Goal: Task Accomplishment & Management: Manage account settings

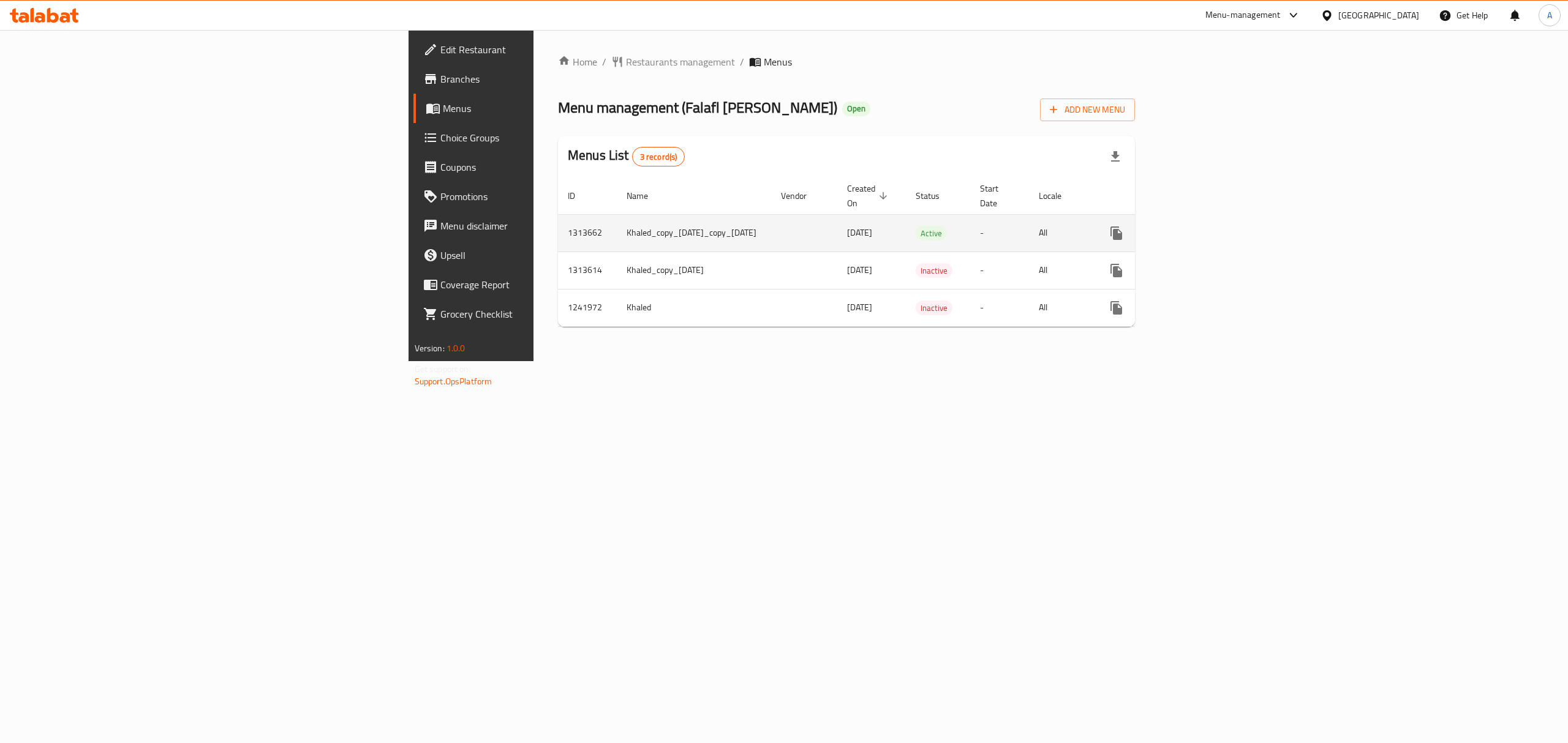
click at [1219, 229] on link "enhanced table" at bounding box center [1205, 233] width 29 height 29
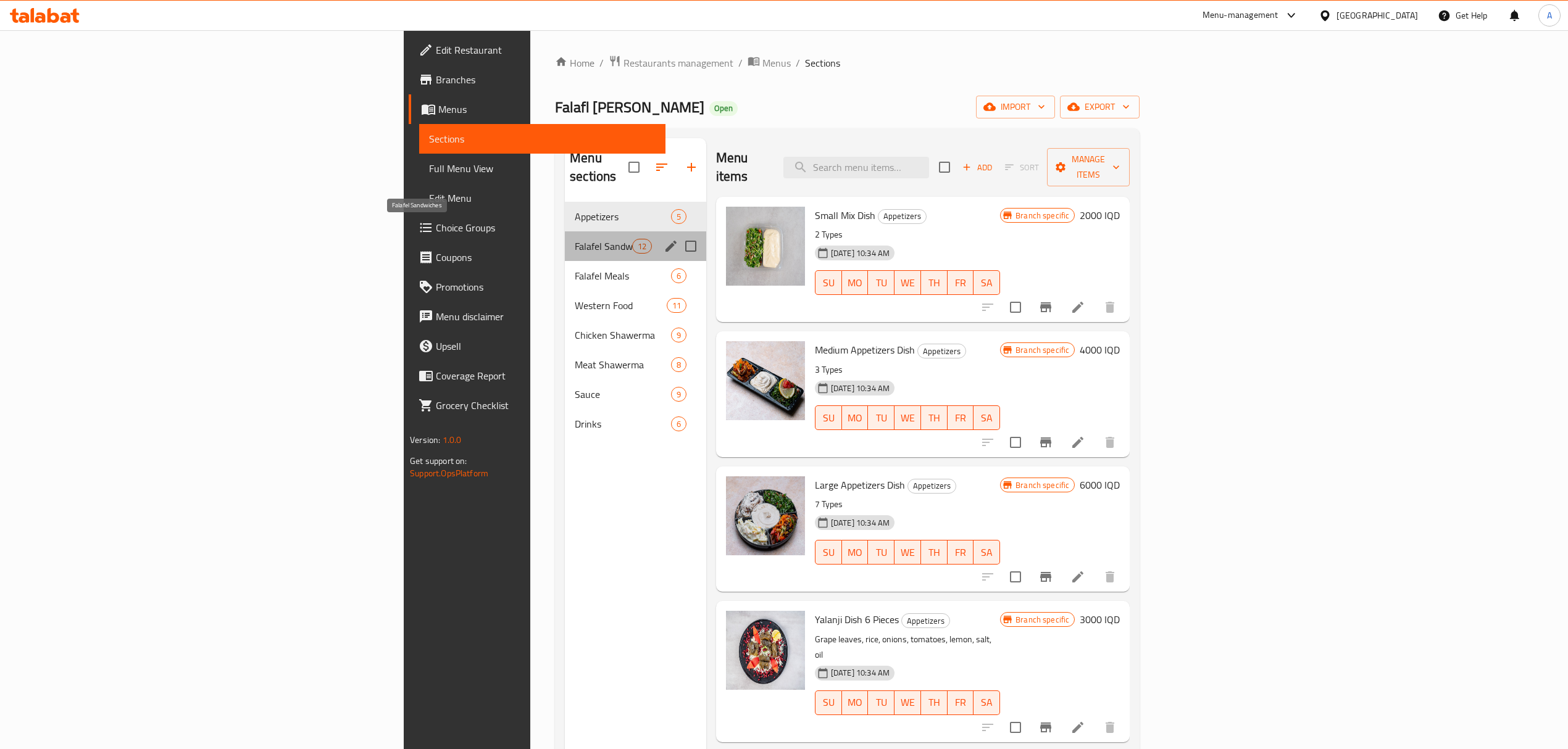
click at [574, 239] on span "Falafel Sandwiches" at bounding box center [603, 246] width 57 height 15
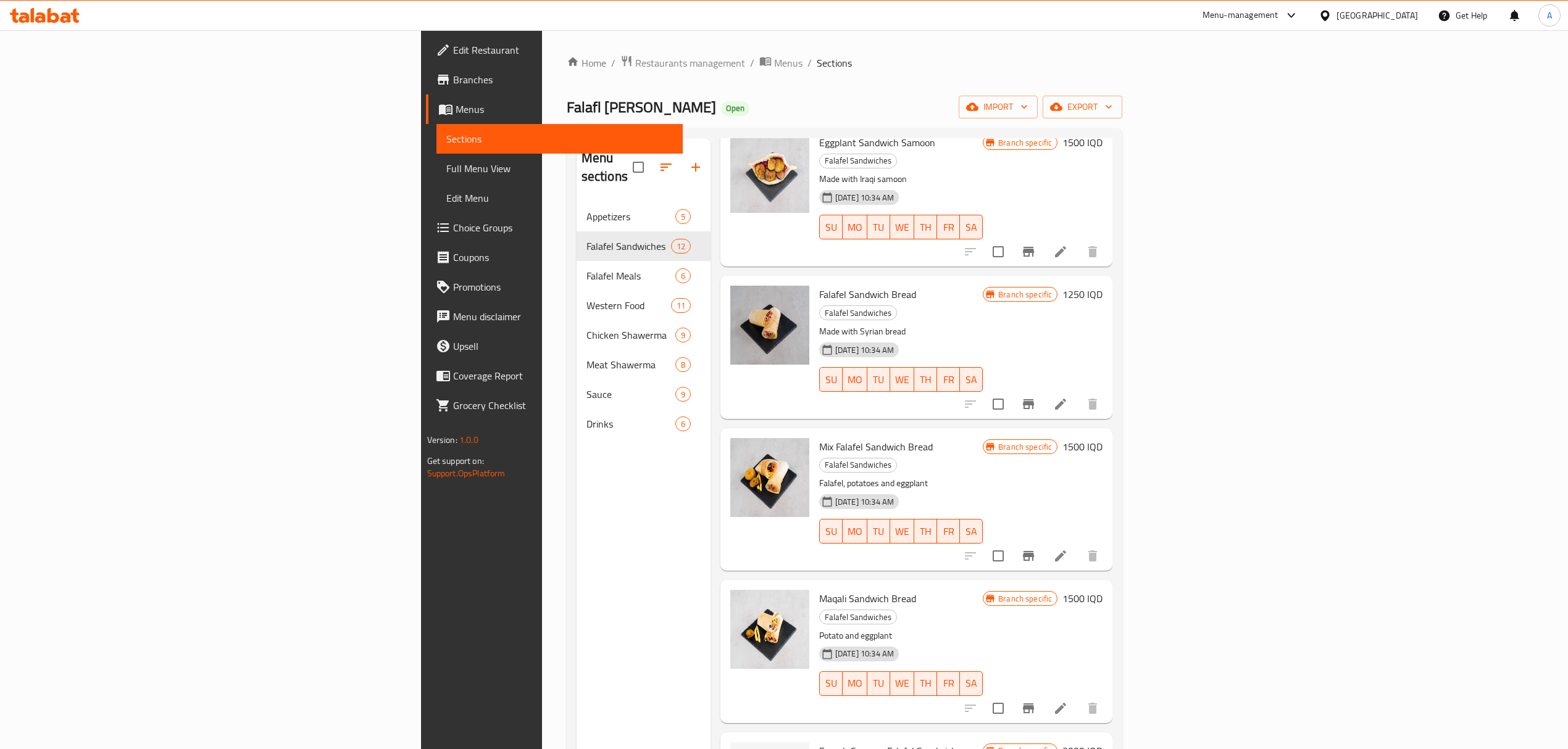
scroll to position [658, 0]
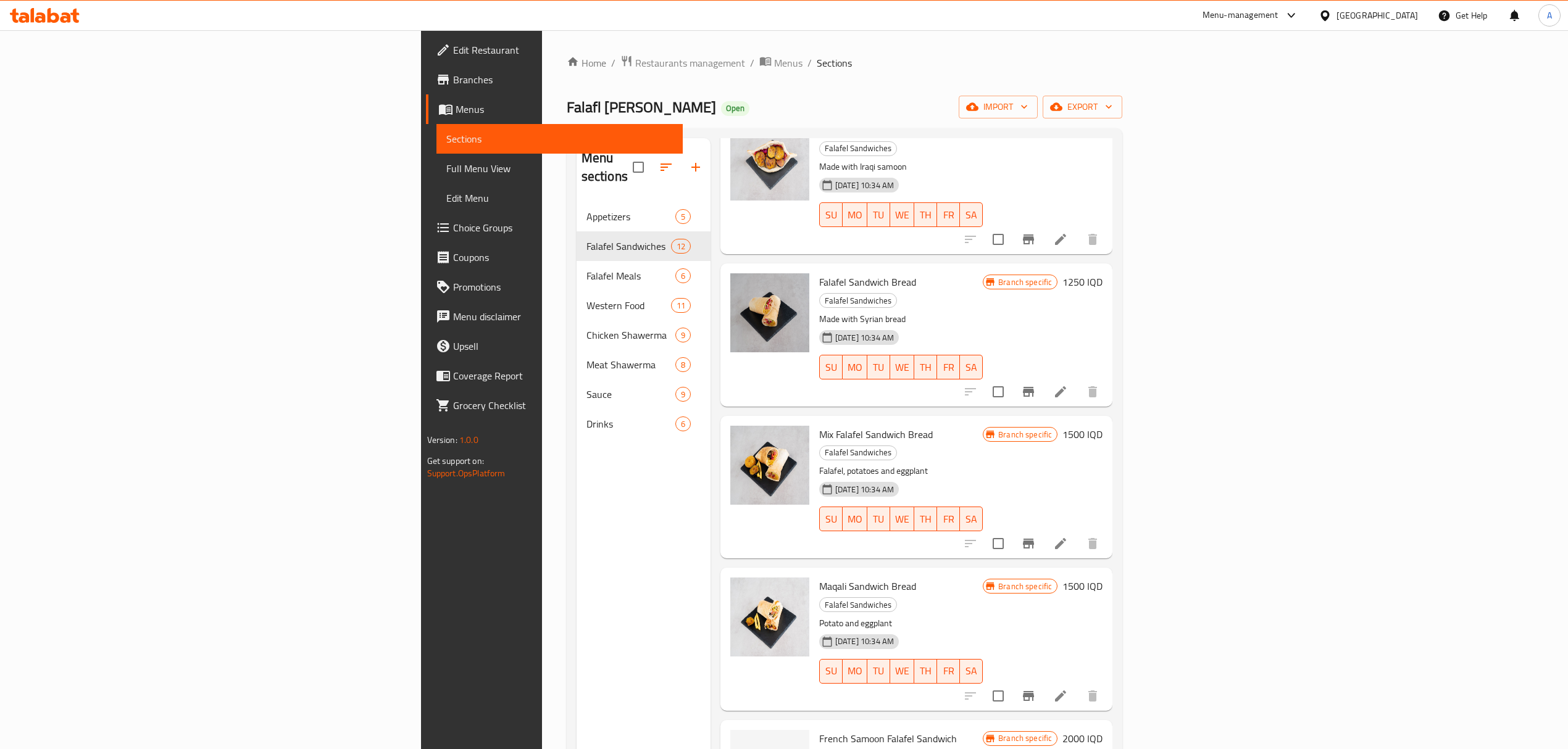
click at [819, 729] on span "French Samoon Falafel Sandwich" at bounding box center [887, 739] width 138 height 19
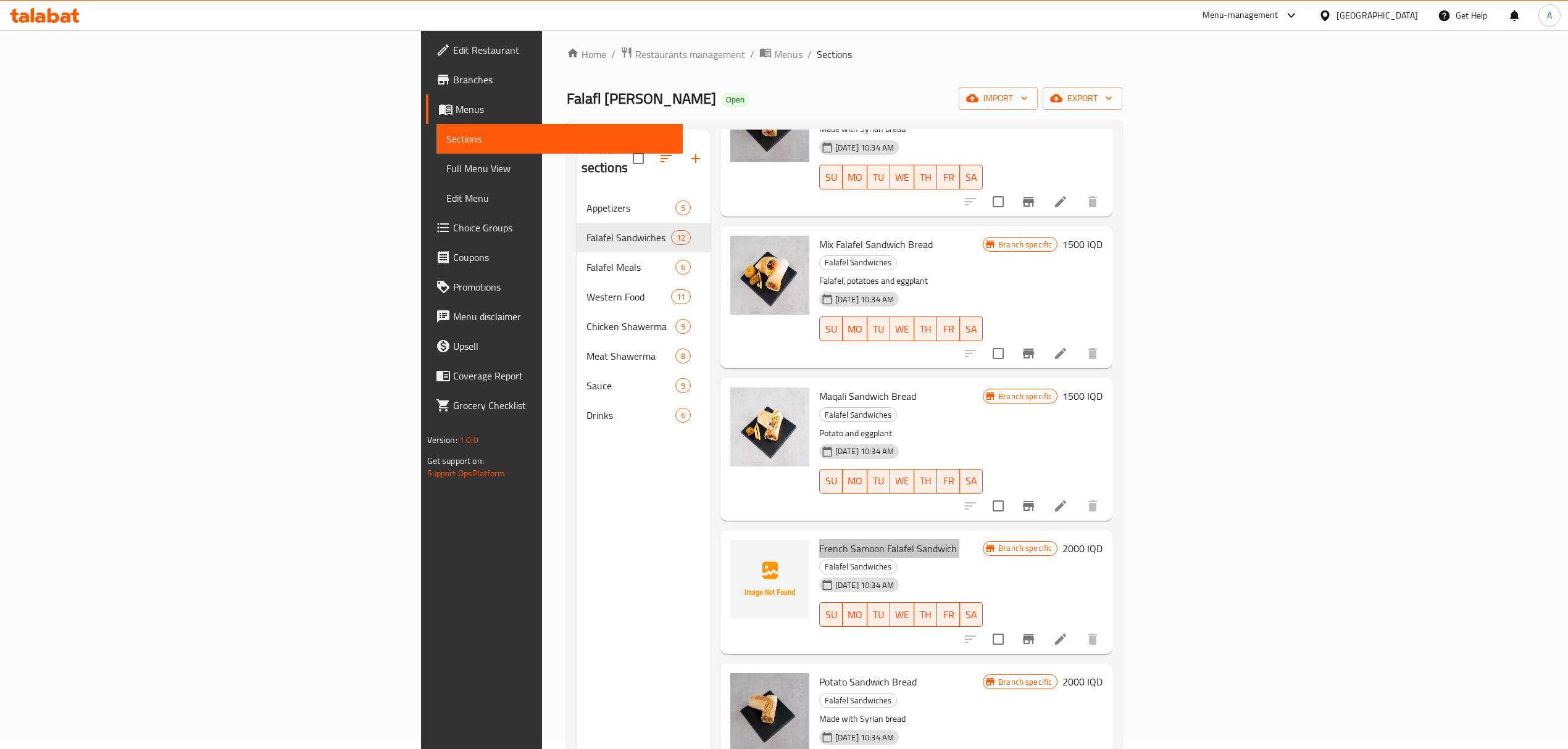
scroll to position [843, 0]
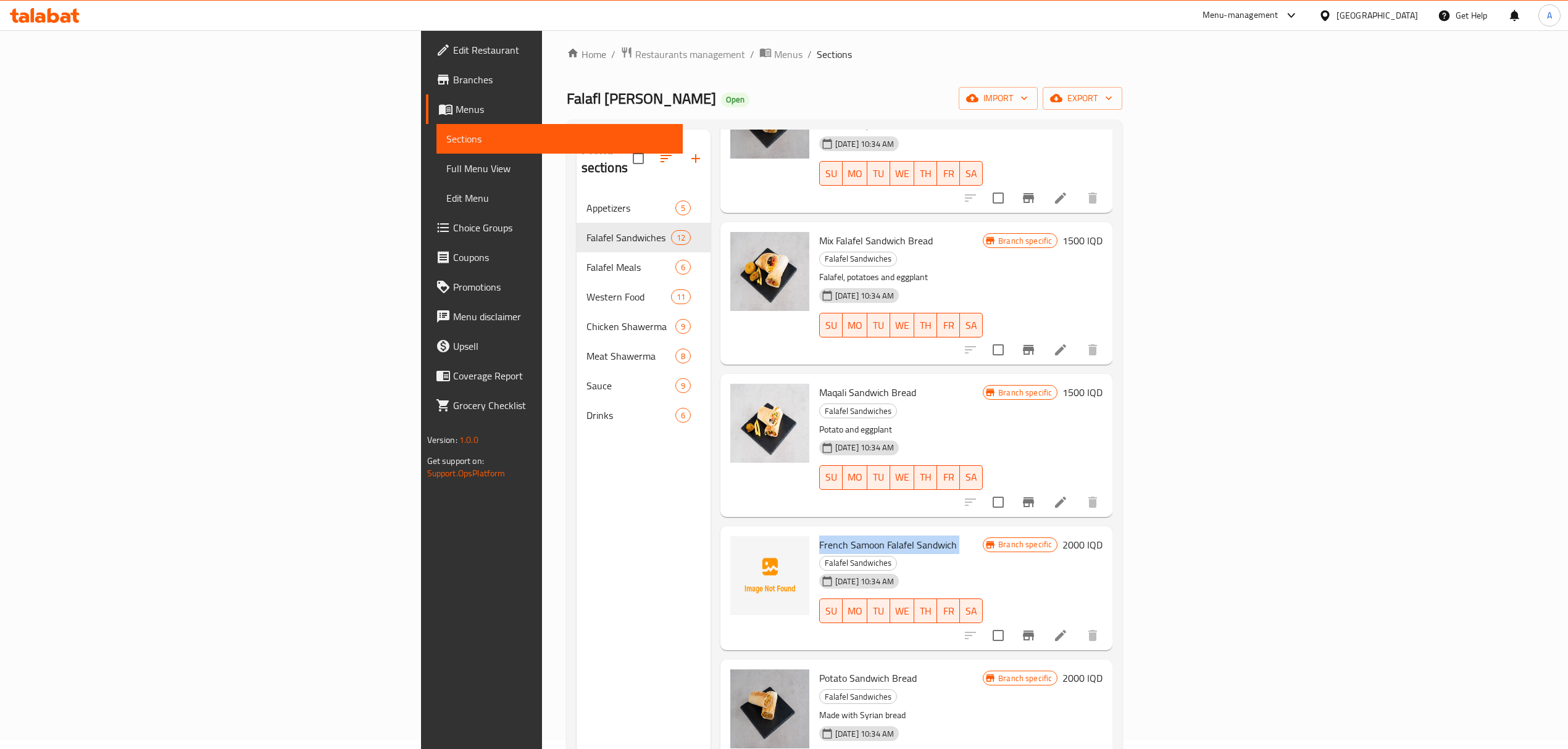
click at [819, 536] on span "French Samoon Falafel Sandwich" at bounding box center [887, 545] width 138 height 19
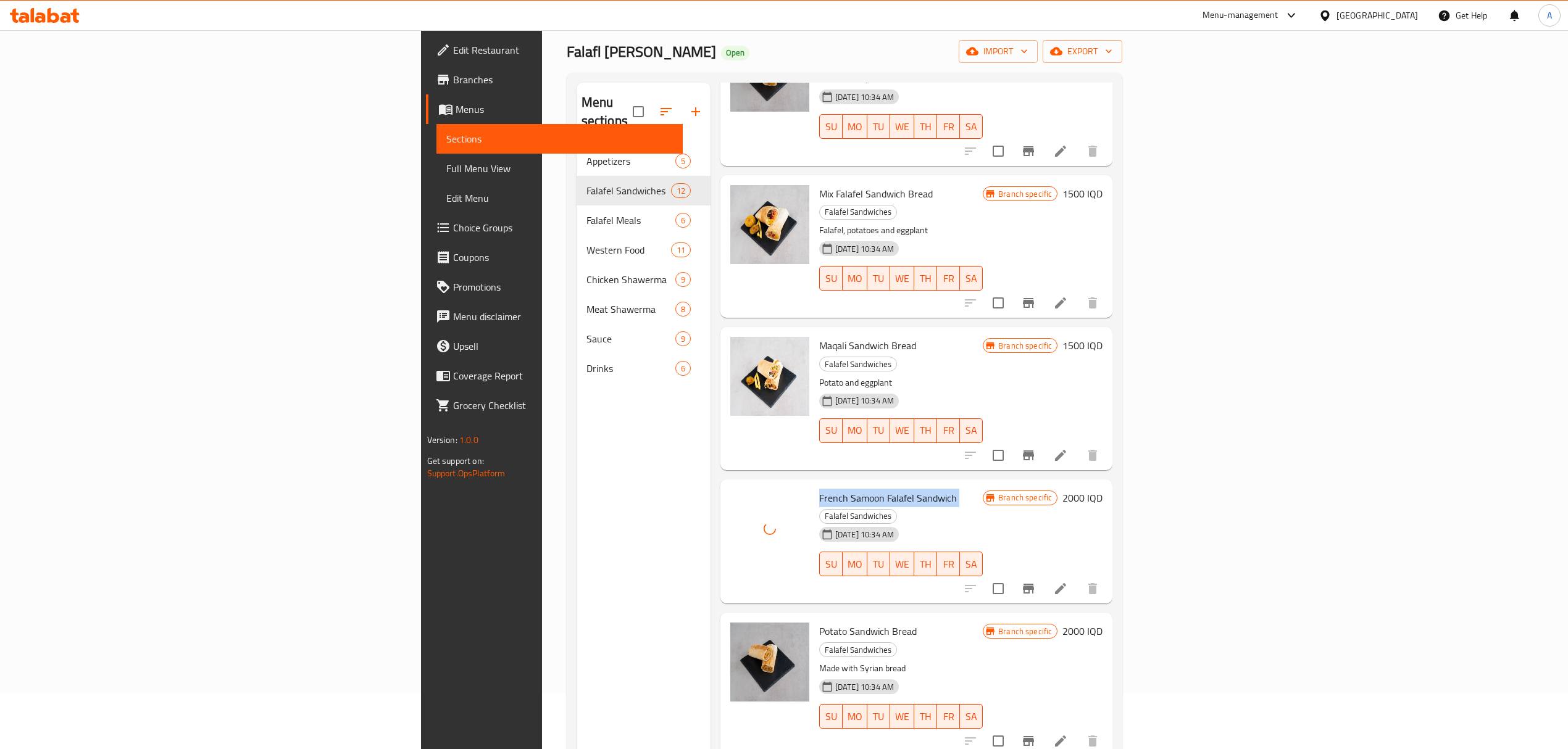
scroll to position [0, 0]
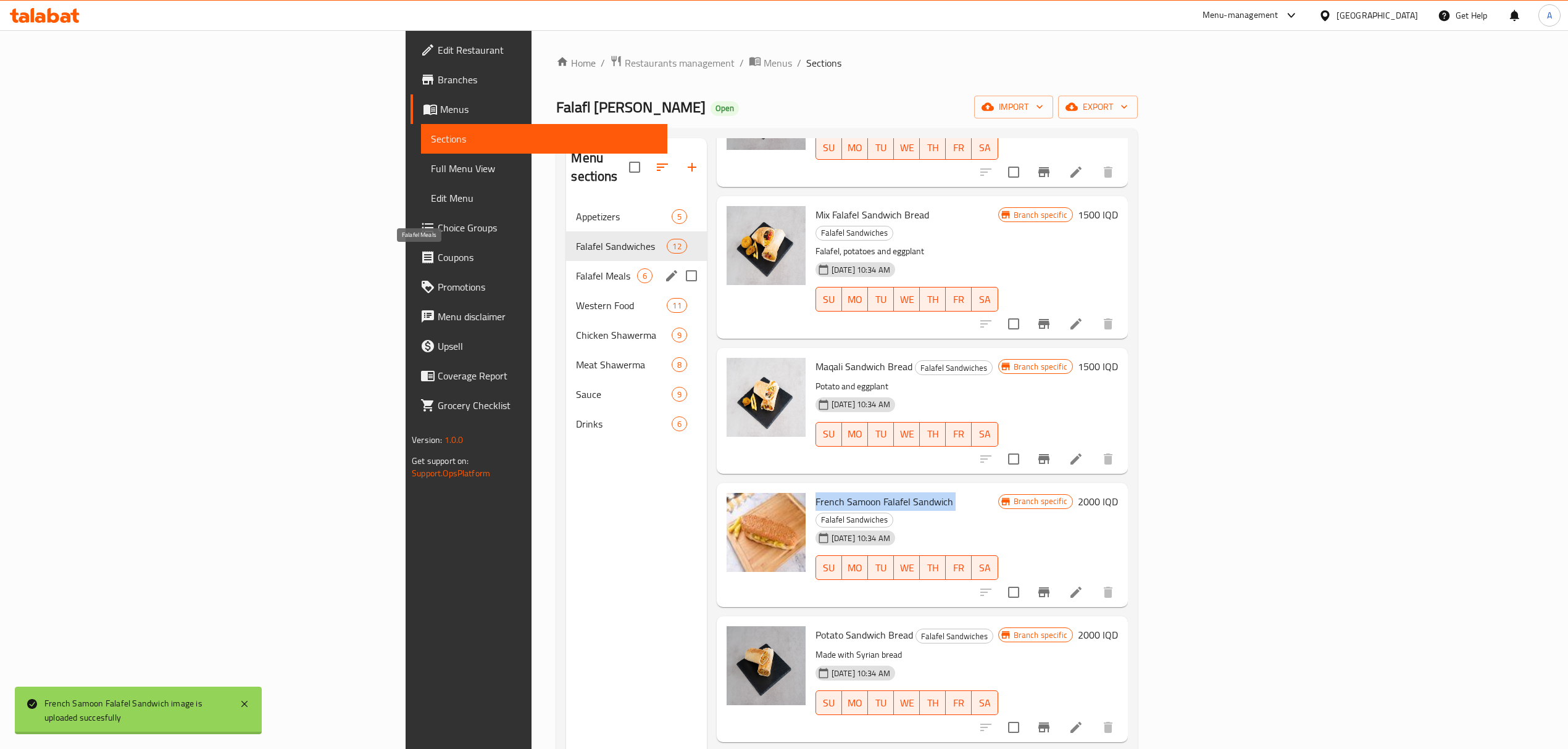
click at [576, 268] on span "Falafel Meals" at bounding box center [606, 275] width 61 height 15
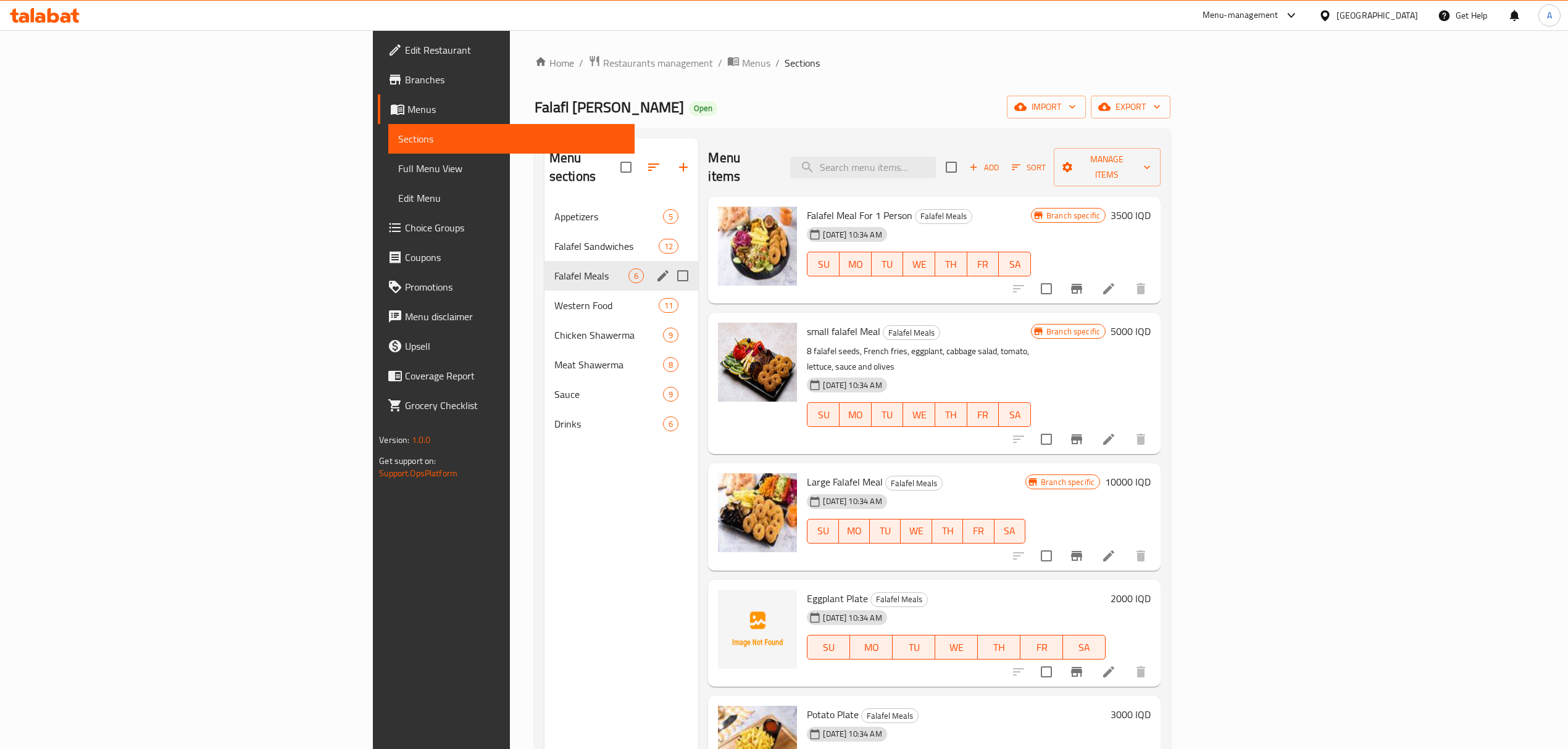
click at [544, 297] on div "Western Food 11" at bounding box center [621, 305] width 154 height 29
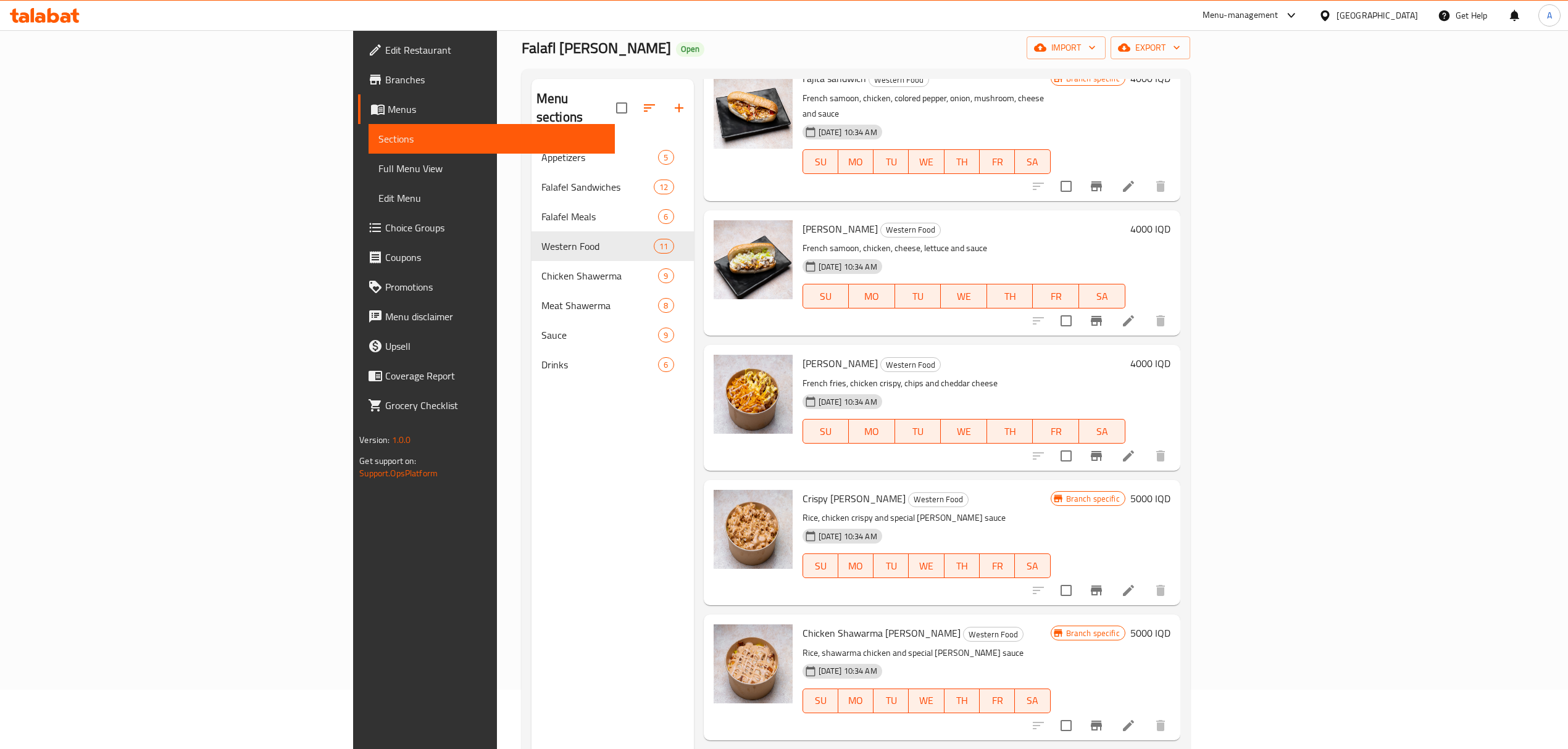
scroll to position [173, 0]
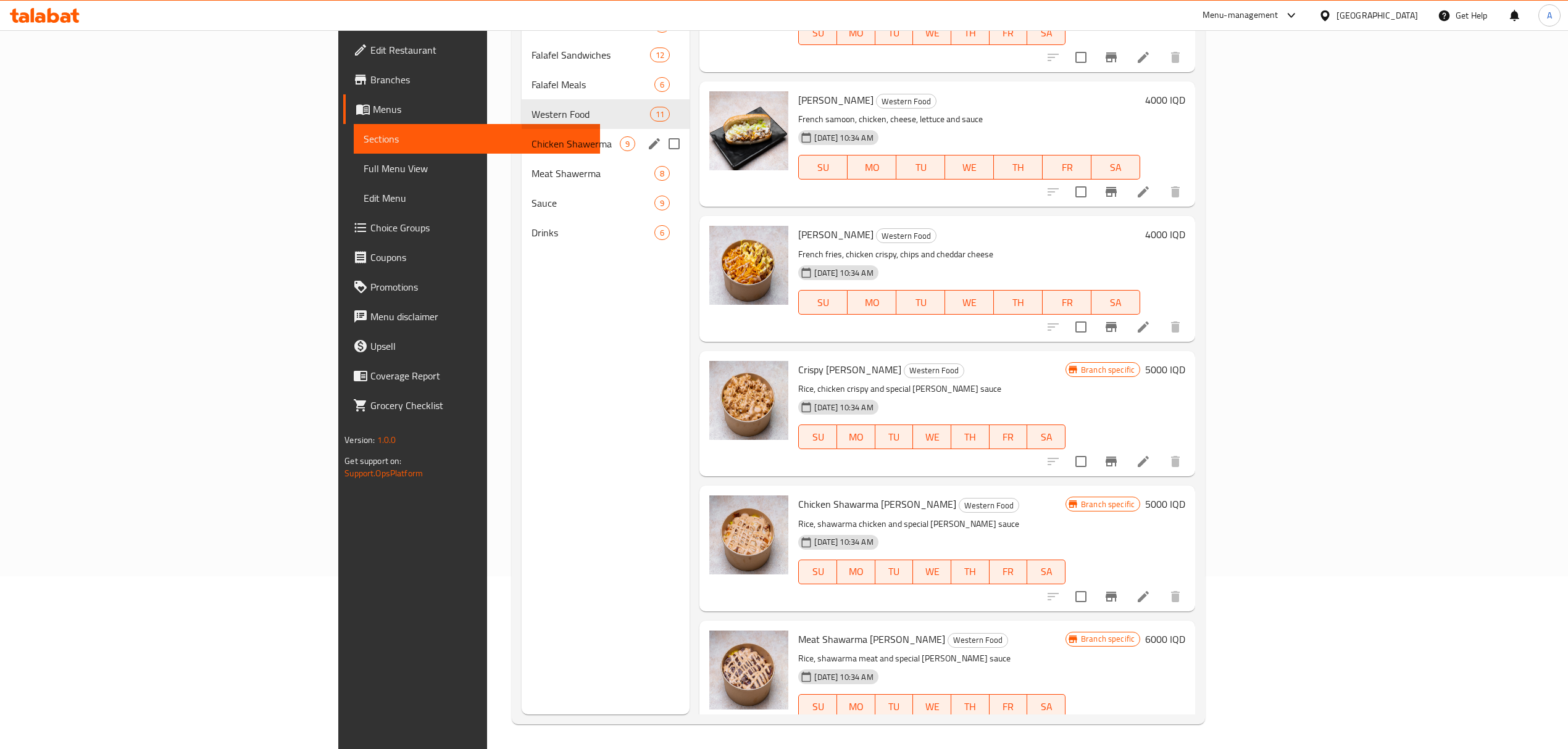
click at [522, 151] on div "Chicken Shawerma 9" at bounding box center [606, 144] width 168 height 29
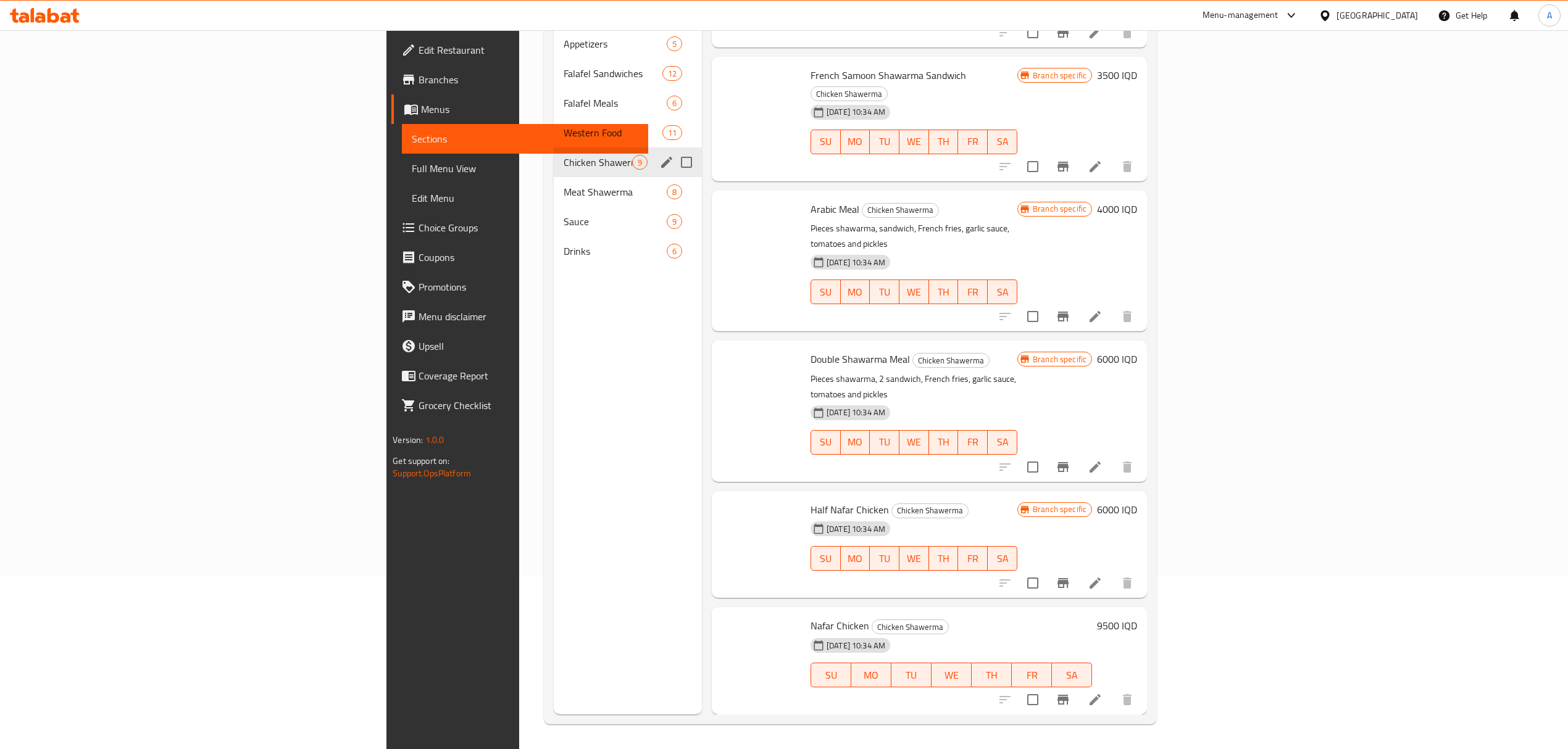
scroll to position [384, 0]
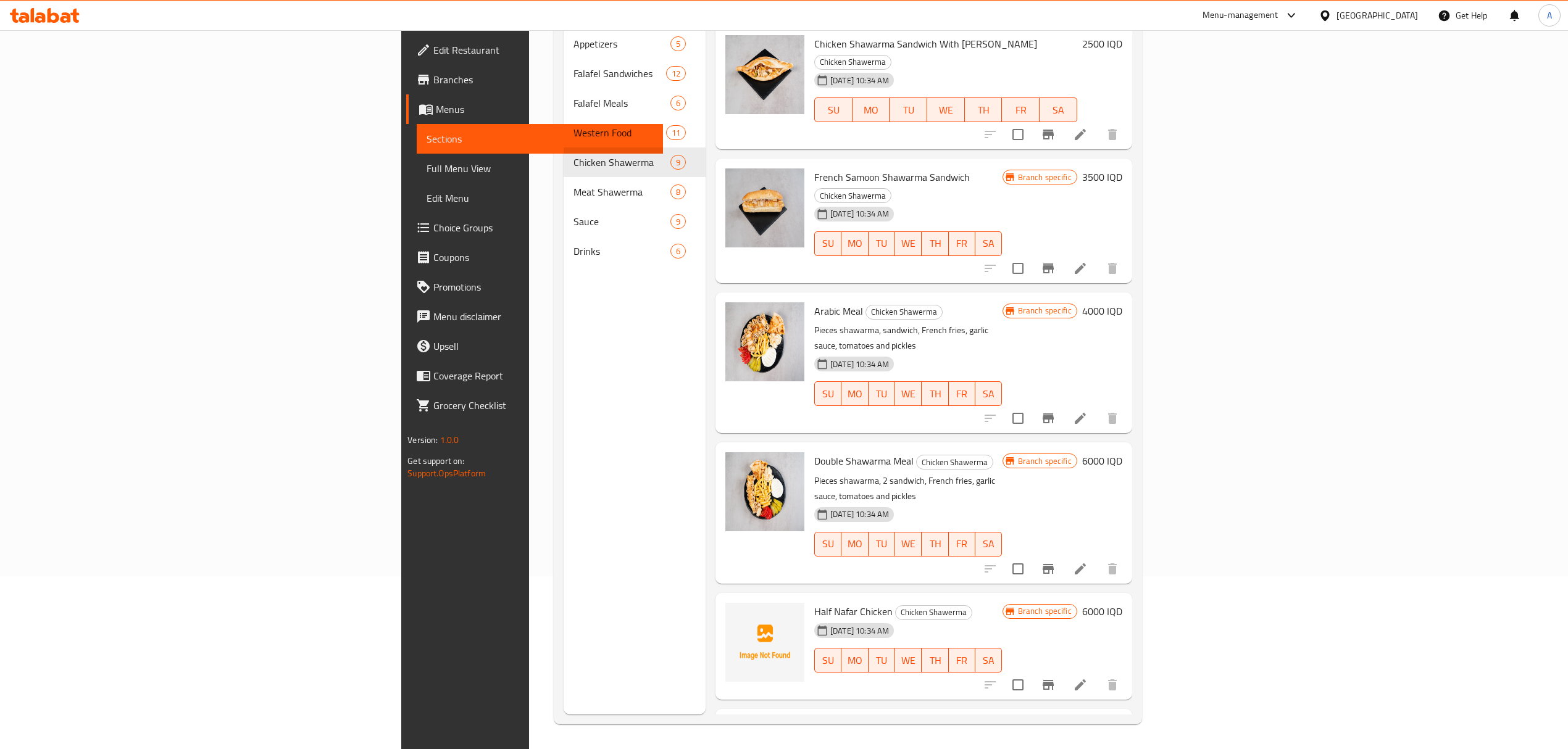
click at [814, 602] on span "Half Nafar Chicken" at bounding box center [853, 611] width 78 height 19
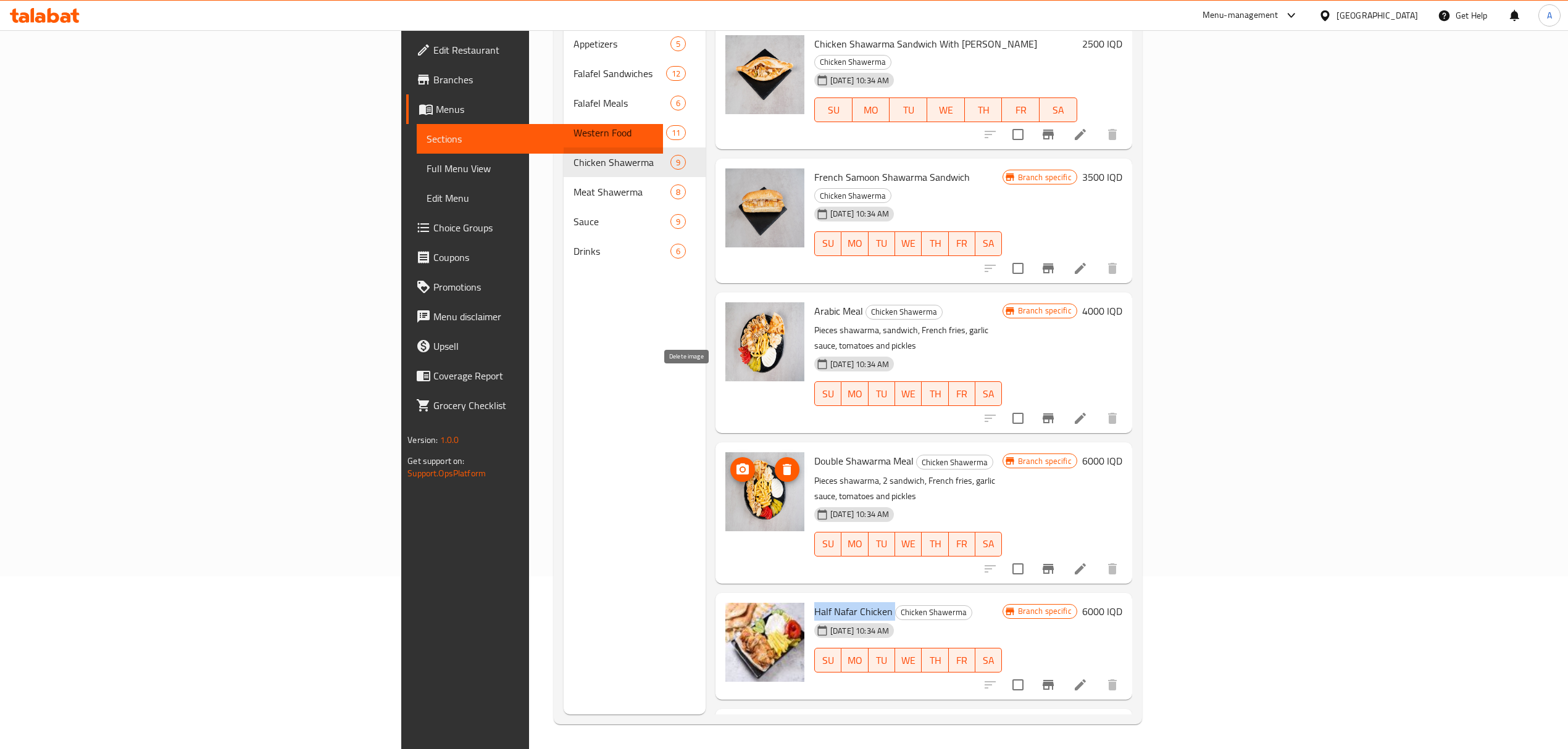
click at [783, 464] on icon "delete image" at bounding box center [787, 470] width 8 height 11
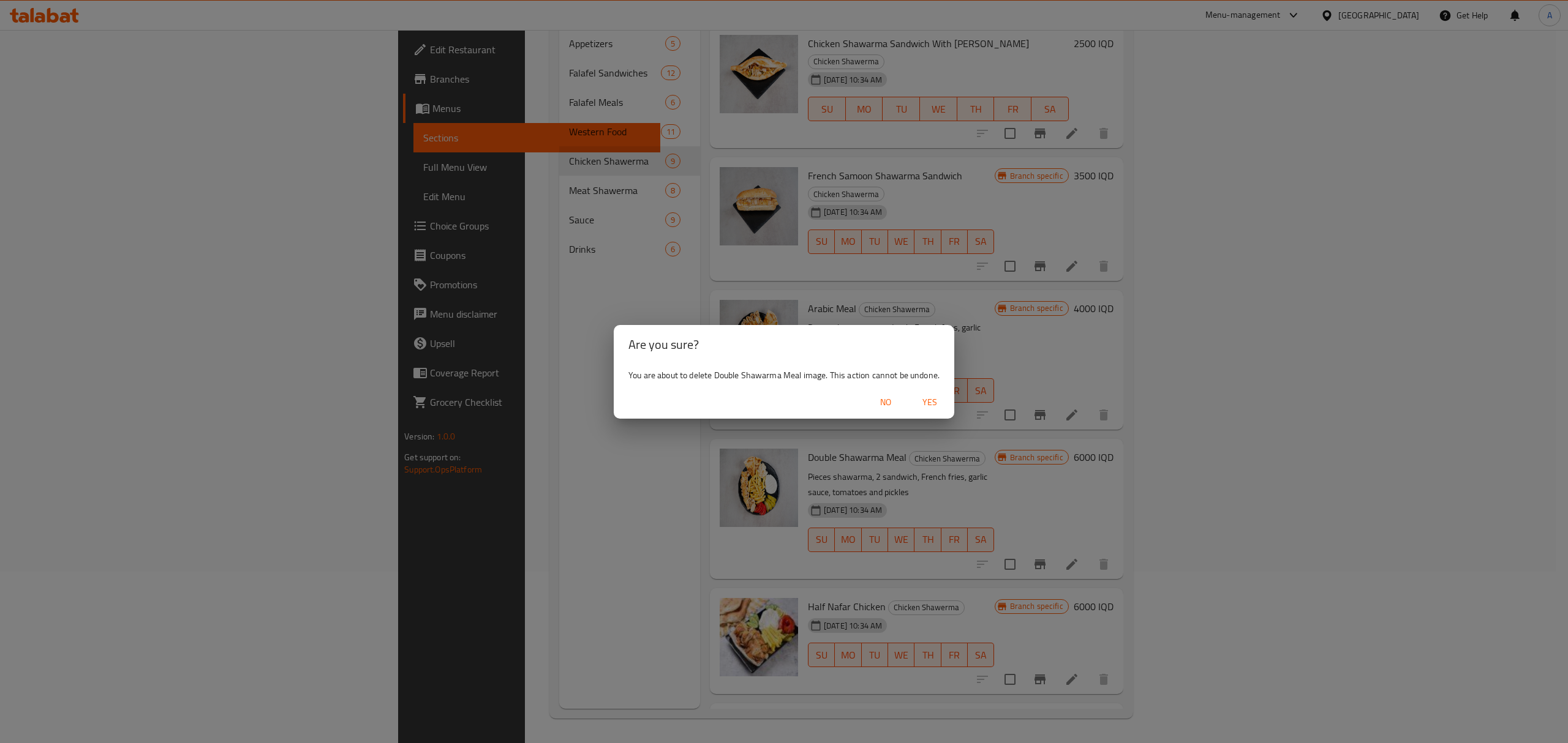
click at [540, 299] on div "Are you sure? You are about to delete Double Shawarma Meal image. This action c…" at bounding box center [784, 372] width 1568 height 743
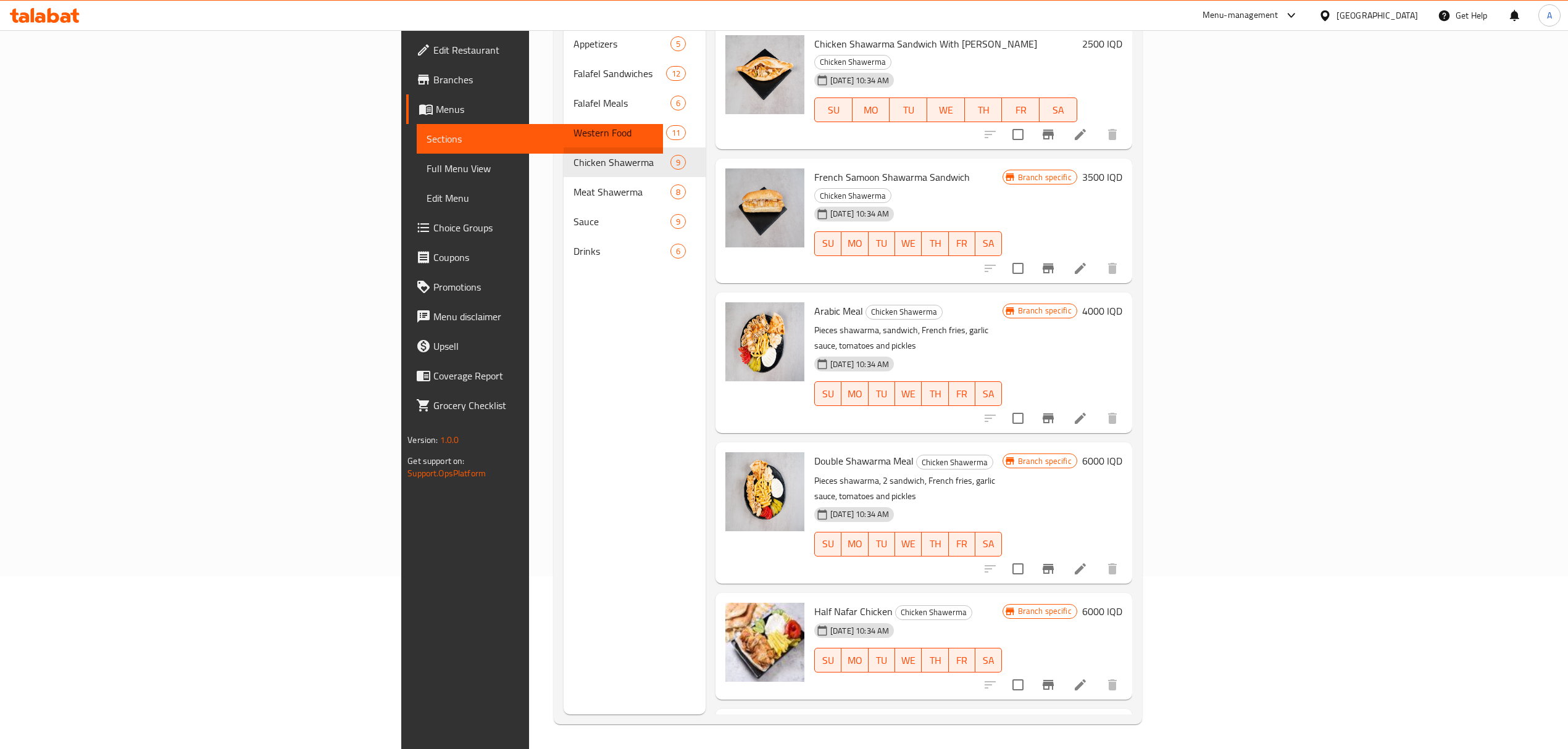
click at [725, 453] on img at bounding box center [764, 492] width 79 height 79
click at [780, 463] on icon "delete image" at bounding box center [787, 470] width 15 height 15
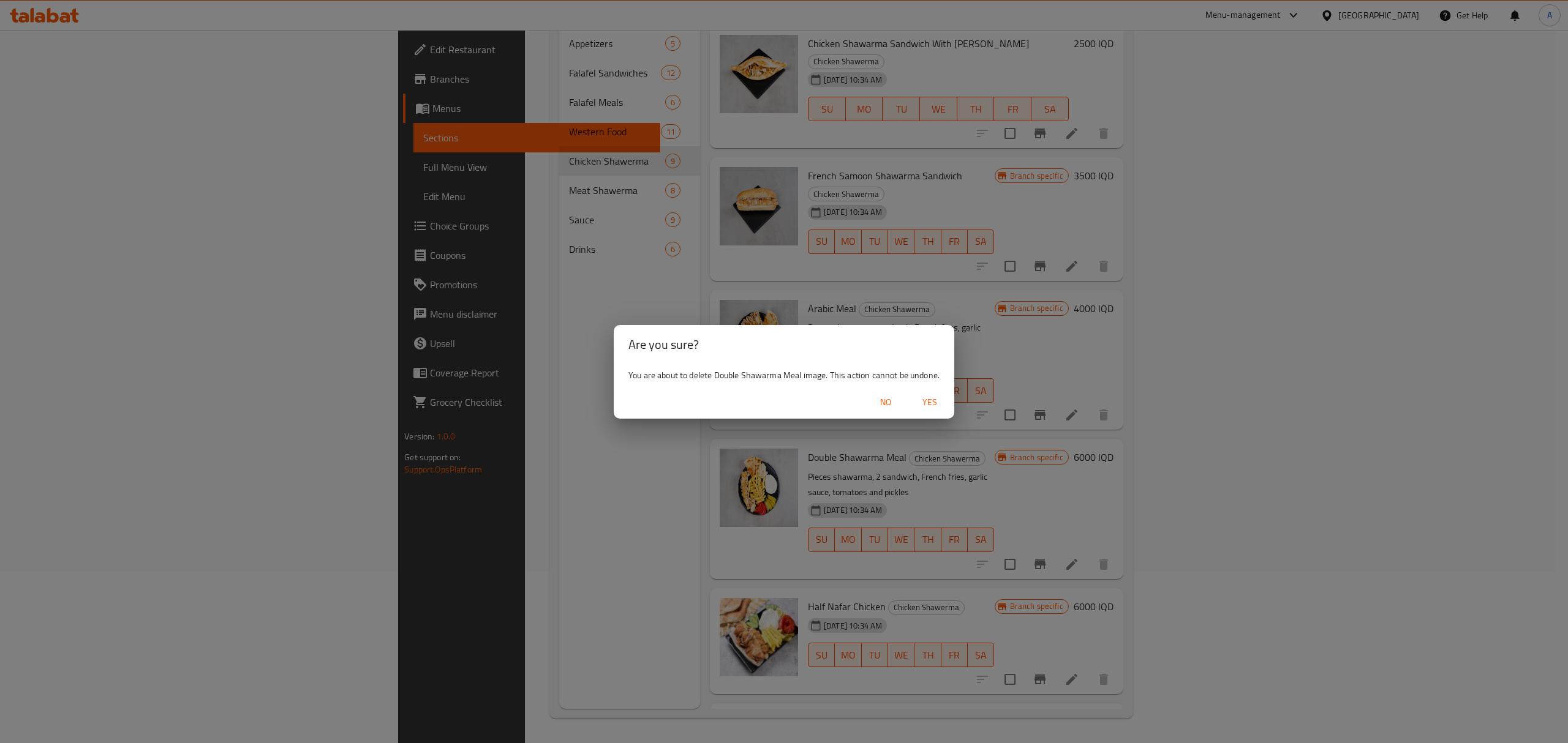
click at [928, 402] on span "Yes" at bounding box center [930, 403] width 29 height 15
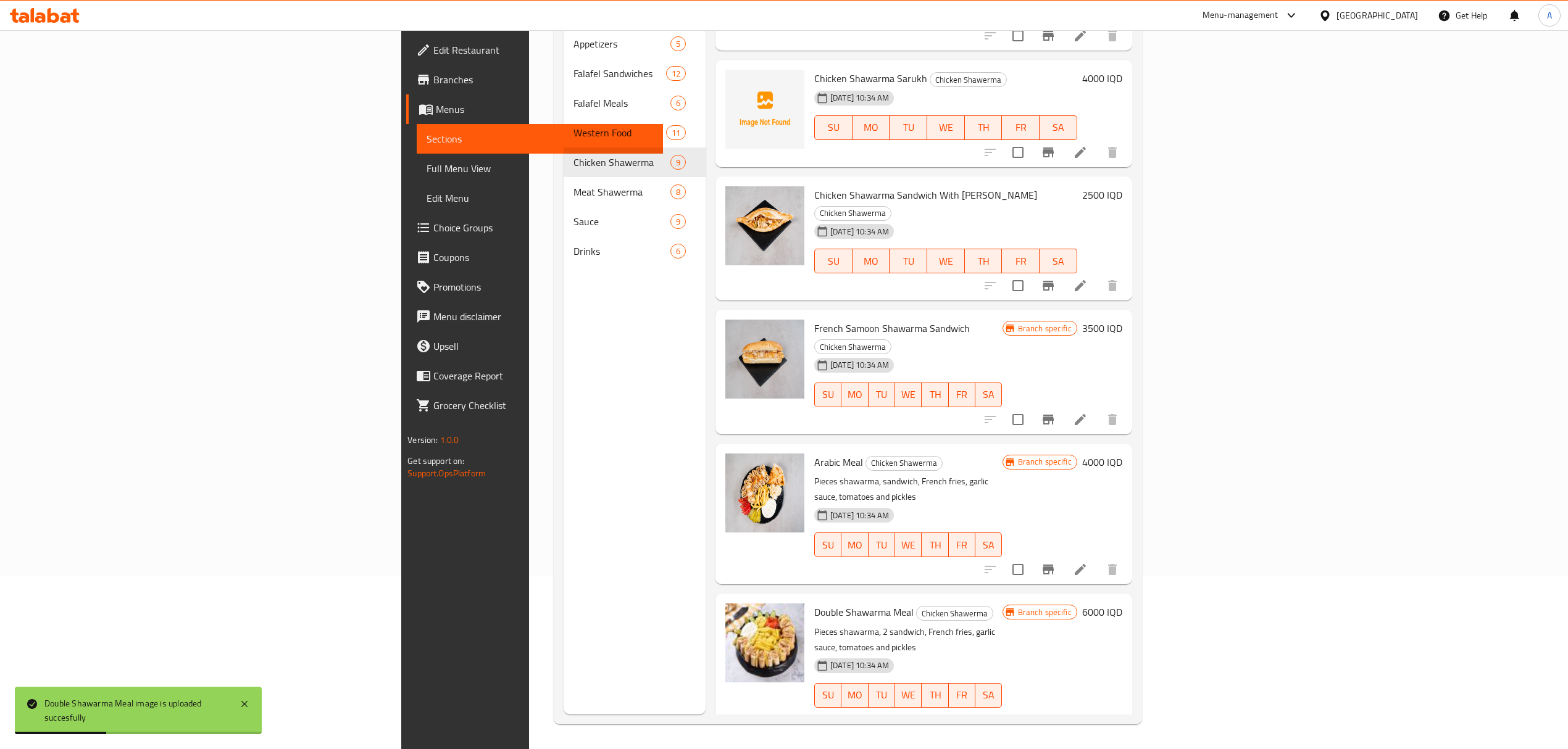
scroll to position [220, 0]
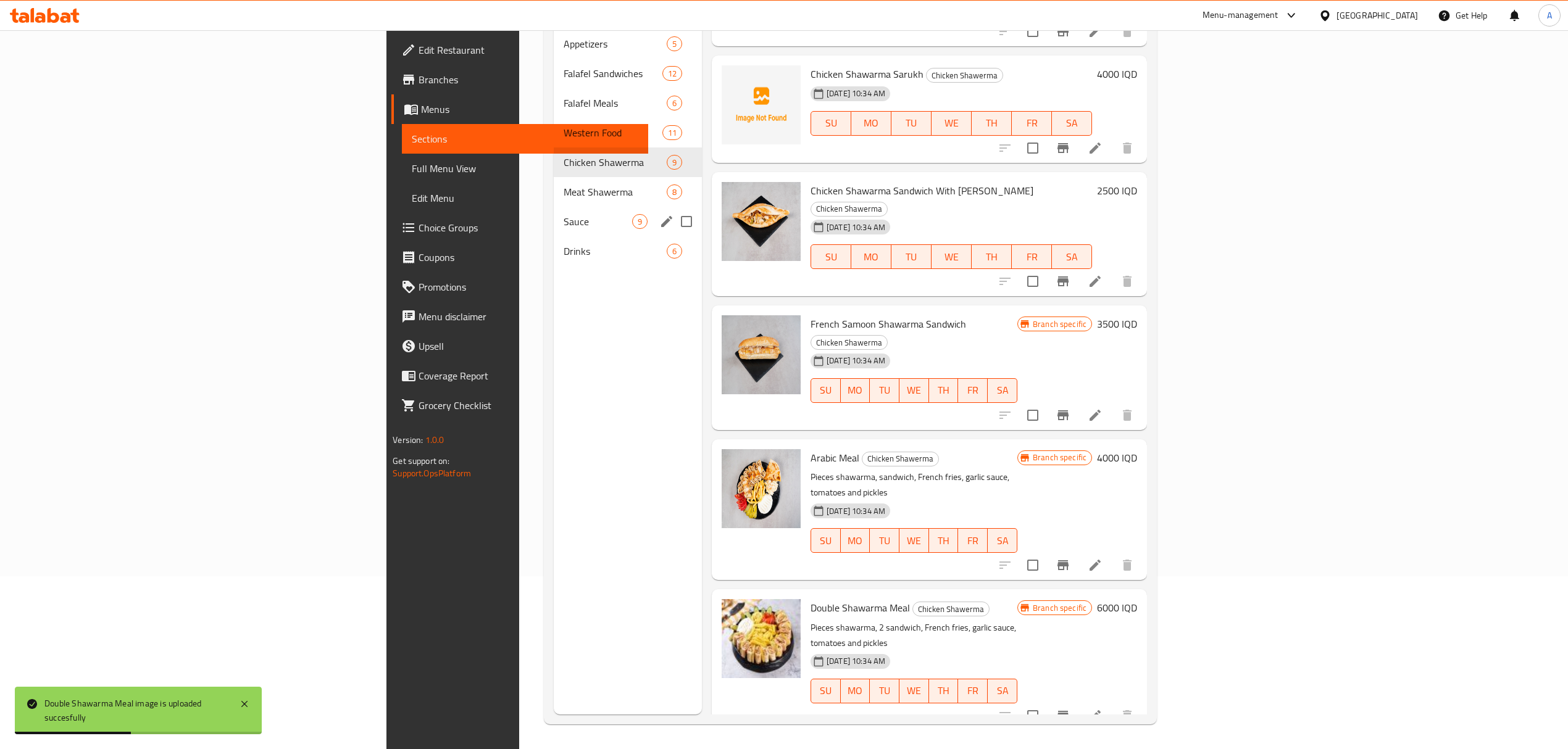
click at [553, 207] on div "Sauce 9" at bounding box center [627, 221] width 148 height 29
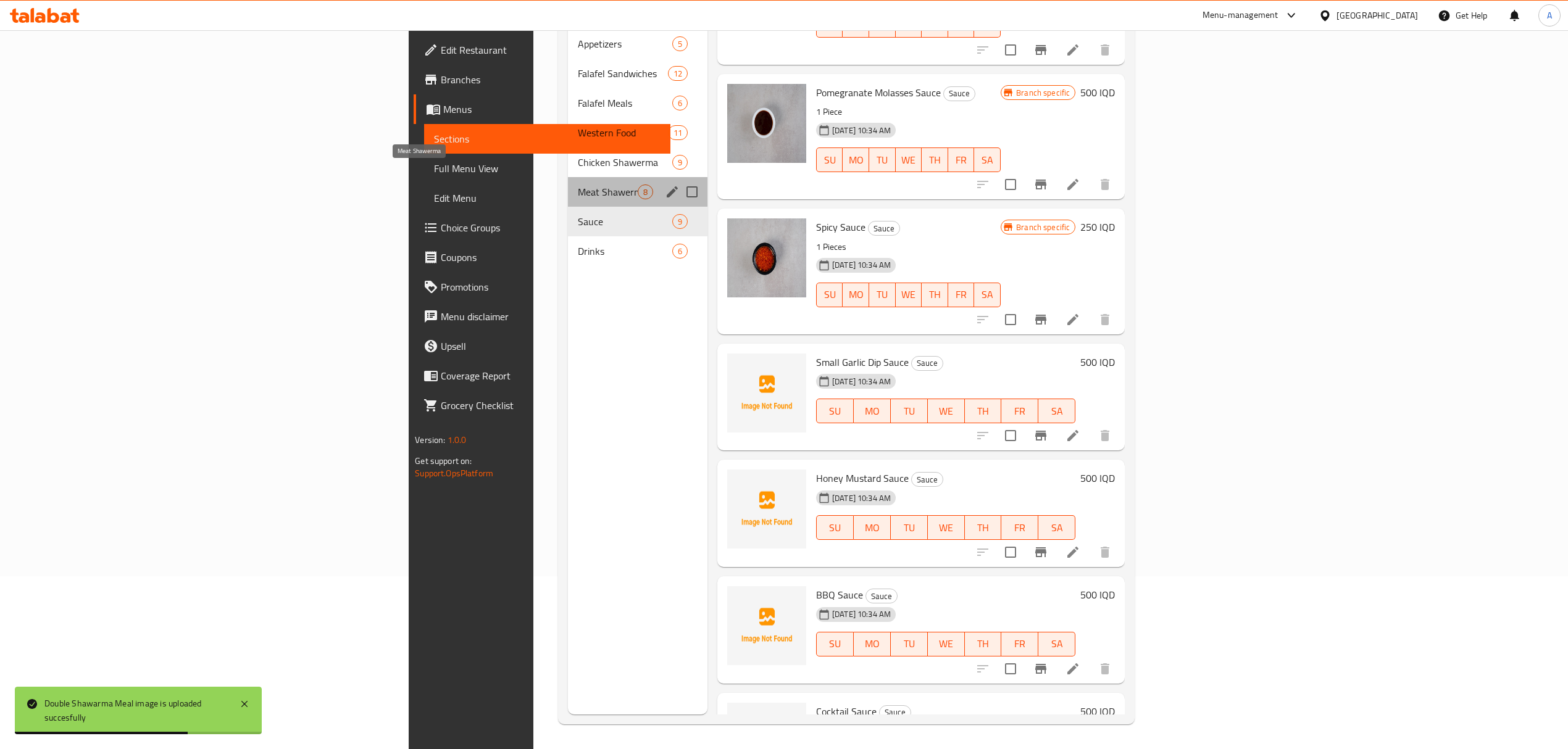
click at [578, 184] on span "Meat Shawerma" at bounding box center [607, 191] width 59 height 15
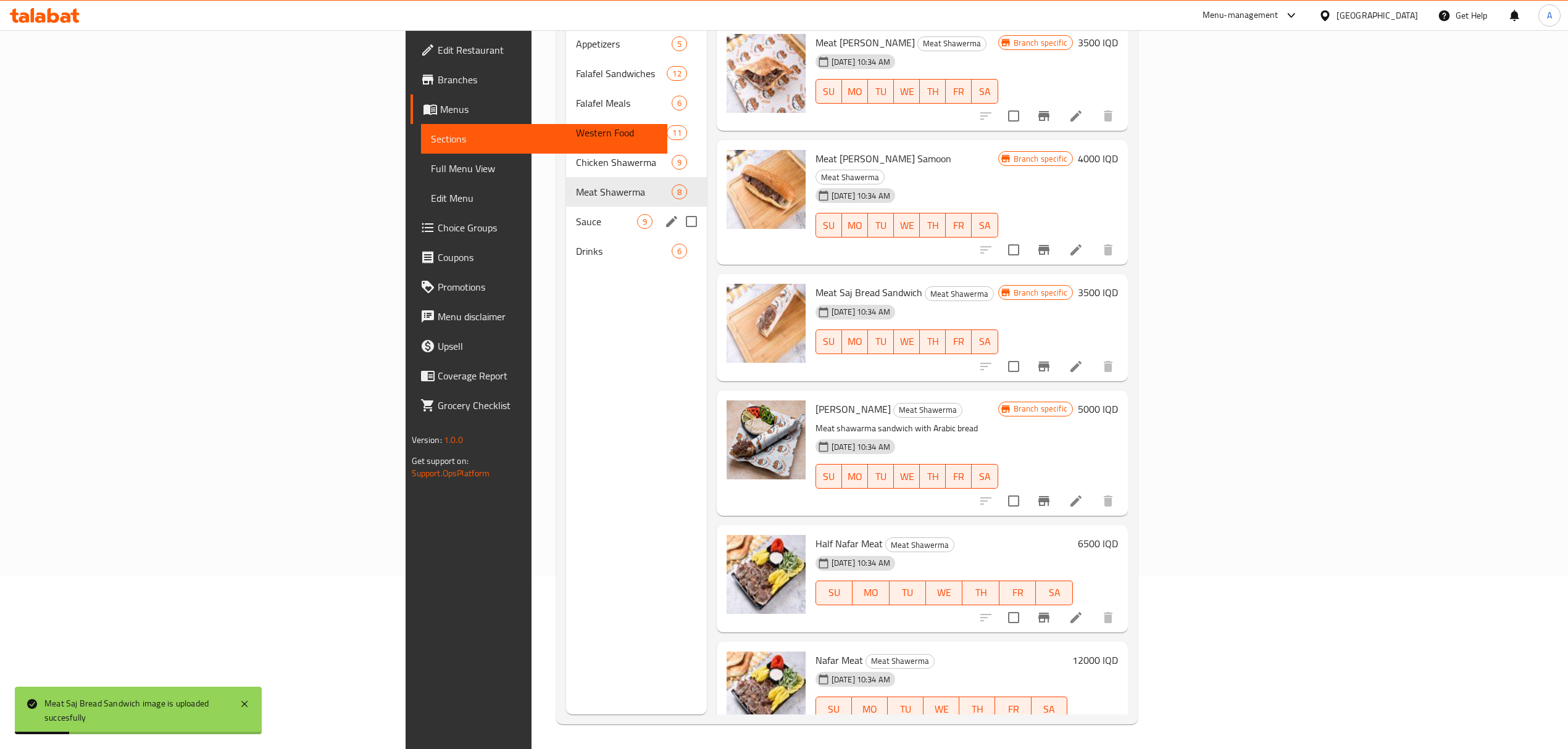
click at [576, 214] on span "Sauce" at bounding box center [606, 221] width 61 height 15
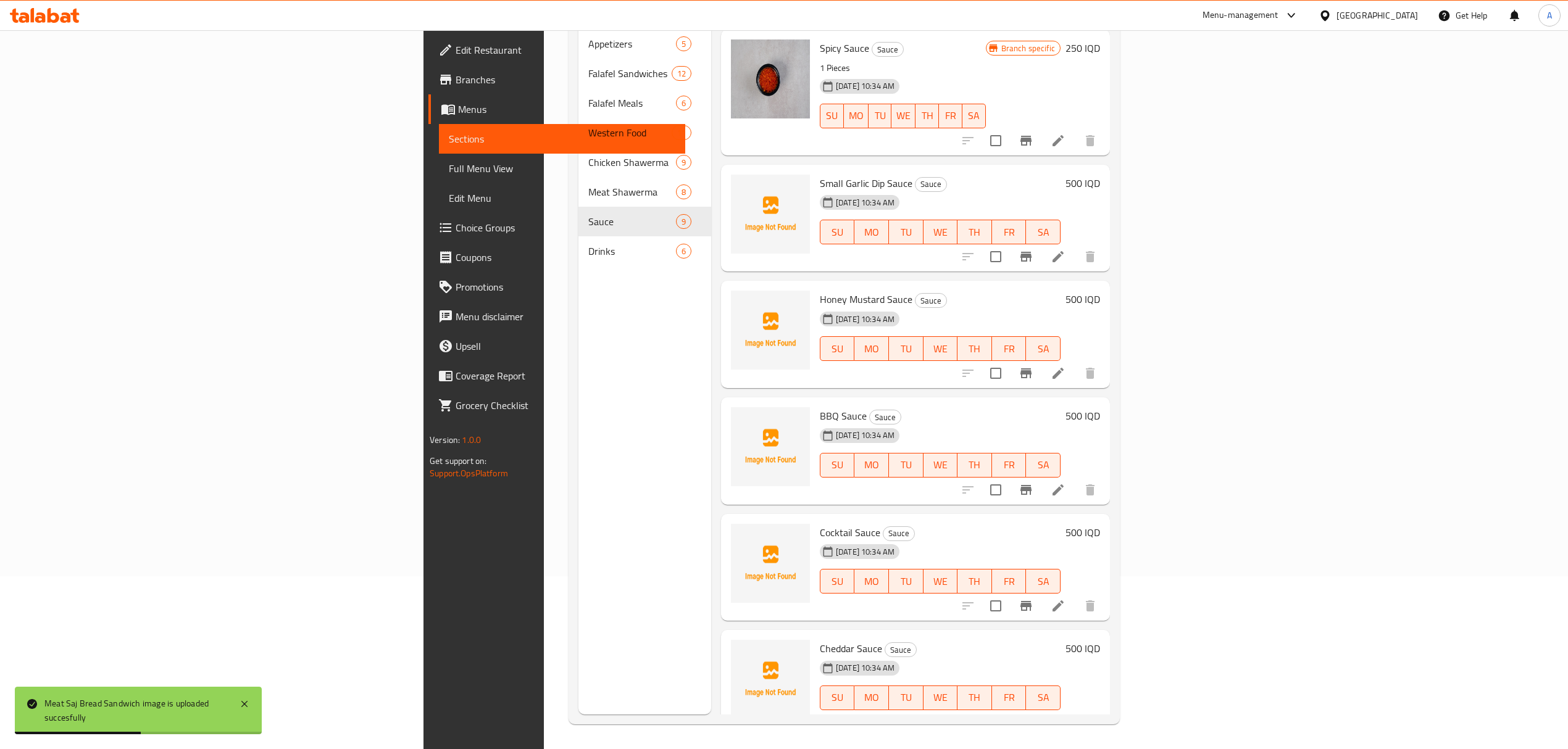
scroll to position [402, 0]
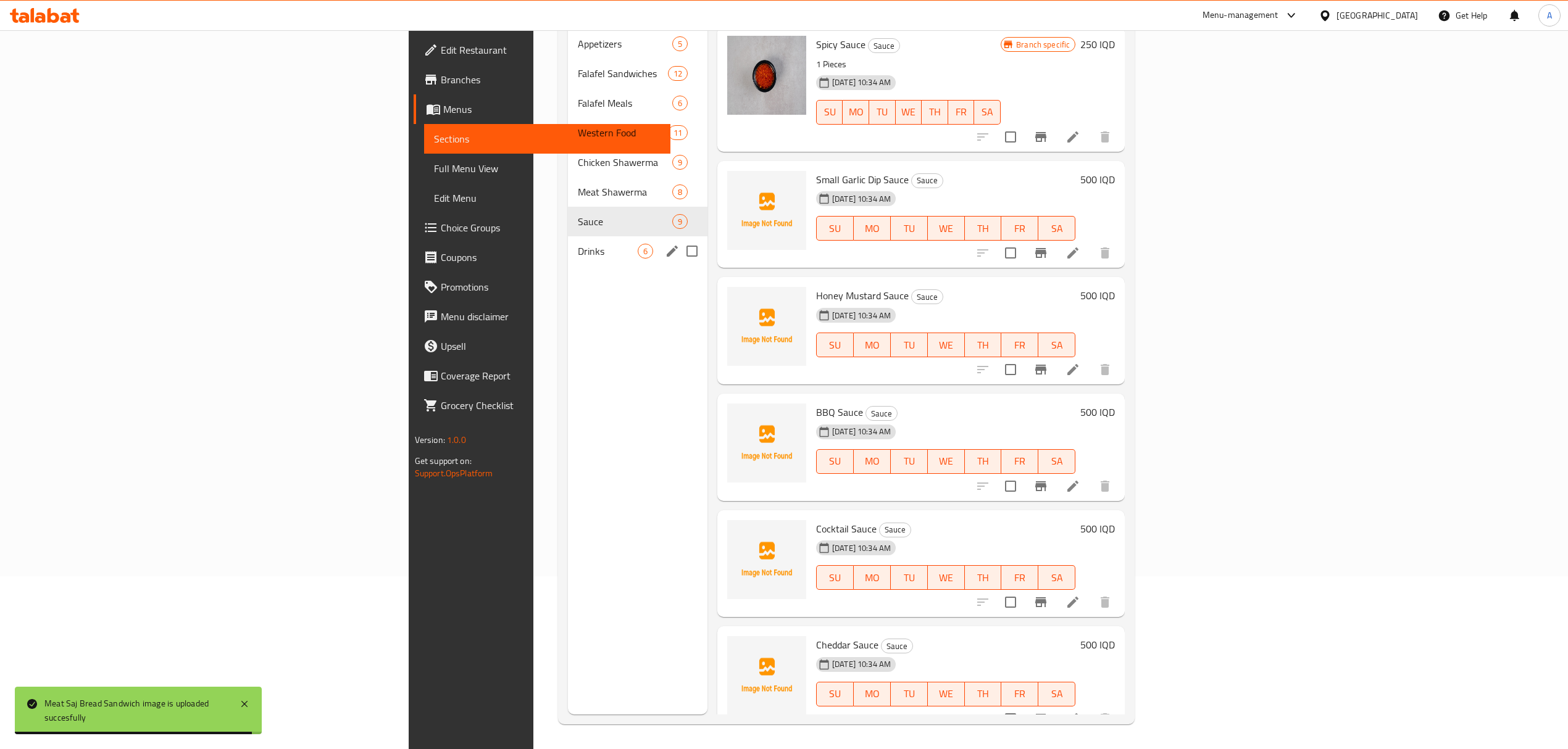
click at [578, 244] on span "Drinks" at bounding box center [607, 251] width 59 height 15
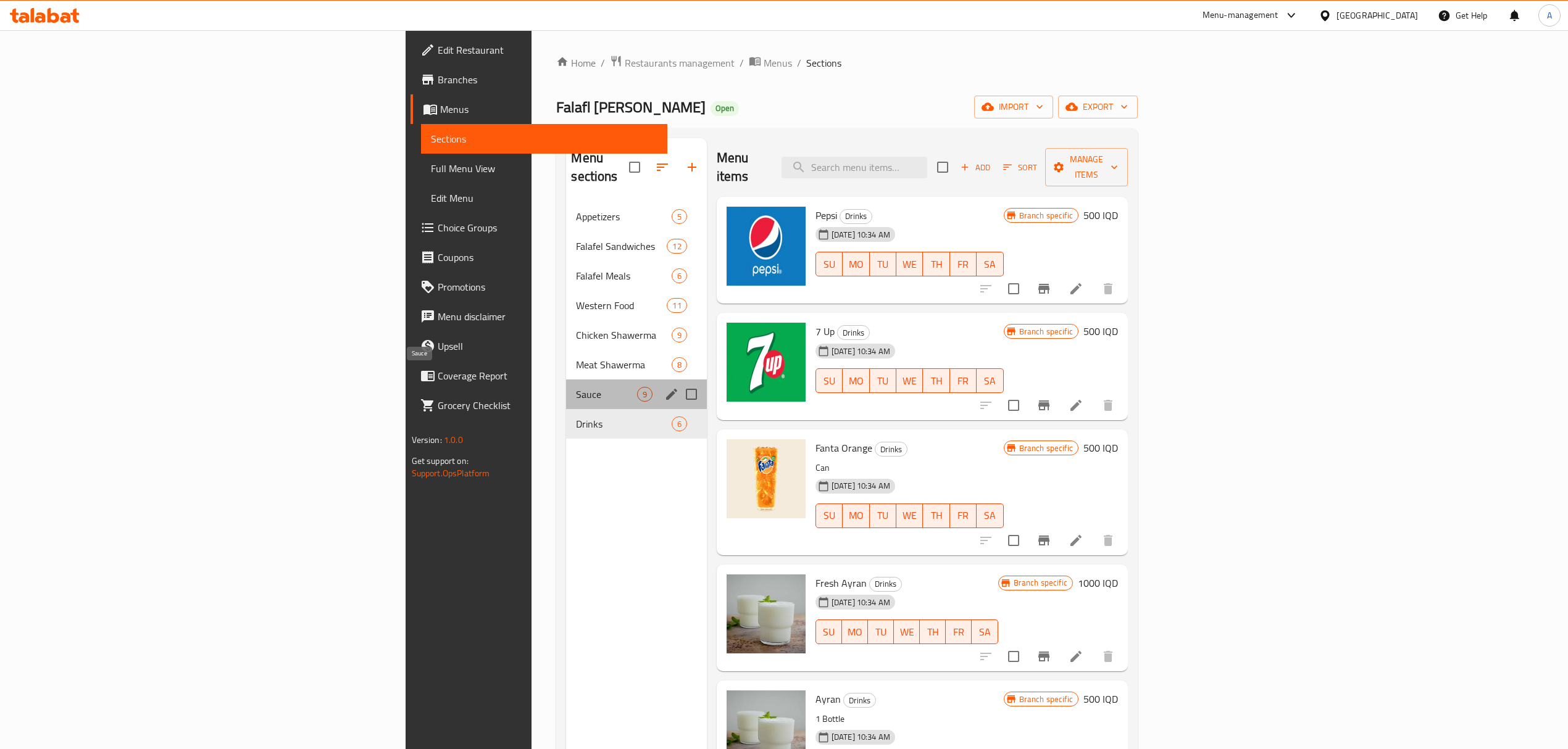
click at [576, 387] on span "Sauce" at bounding box center [606, 394] width 61 height 15
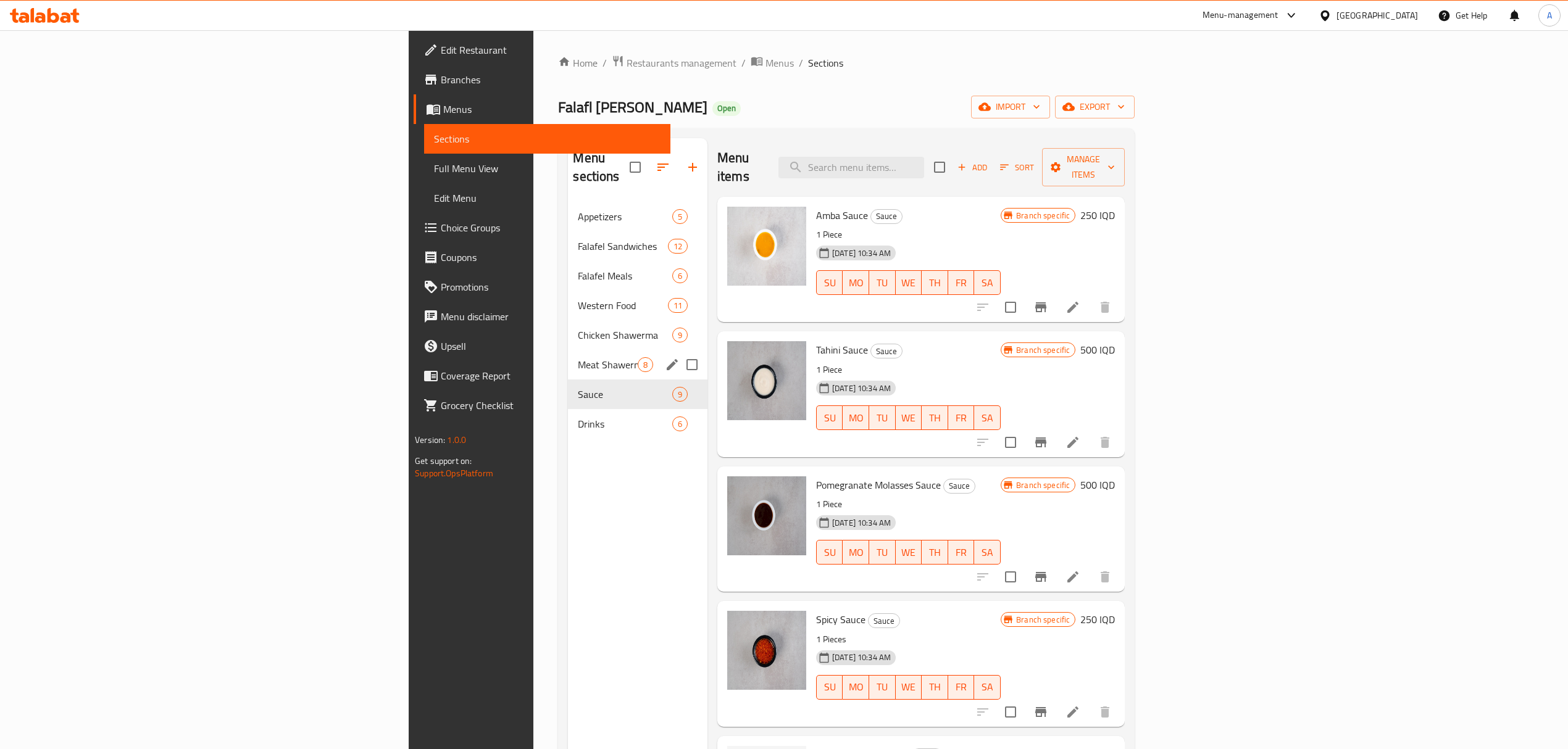
click at [578, 358] on span "Meat Shawerma" at bounding box center [607, 365] width 59 height 15
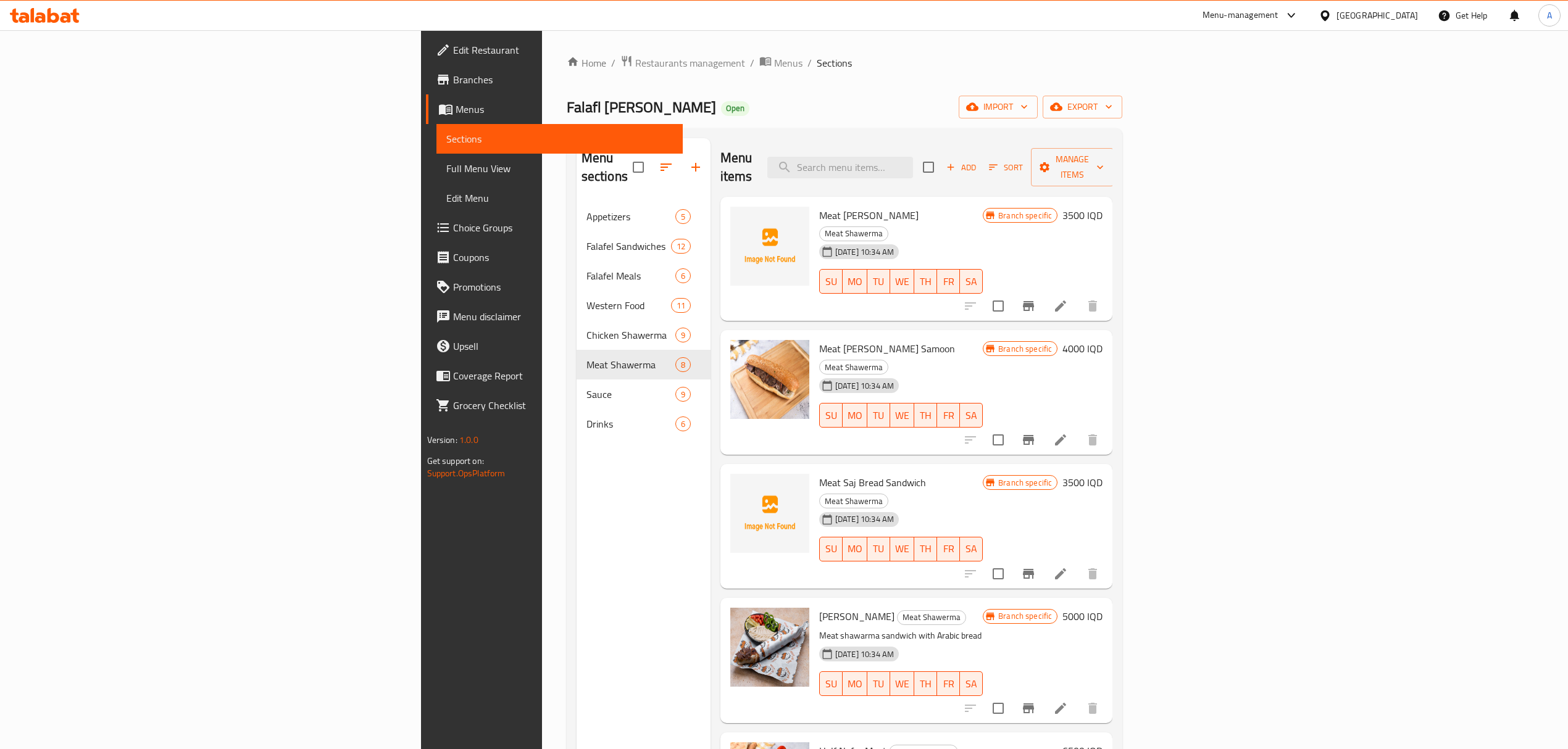
click at [819, 206] on span "Meat [PERSON_NAME]" at bounding box center [869, 215] width 99 height 19
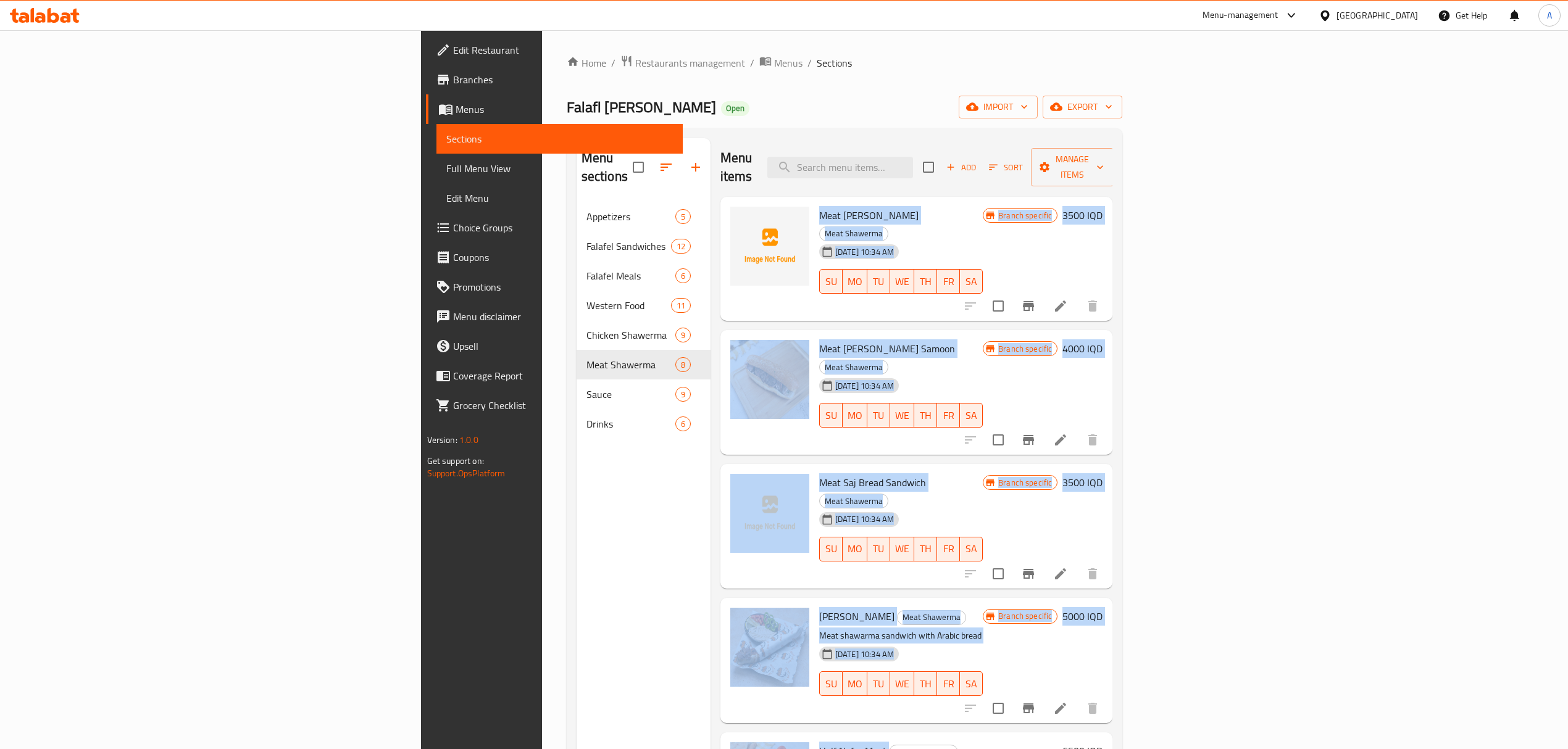
drag, startPoint x: 750, startPoint y: 200, endPoint x: 847, endPoint y: 654, distance: 464.2
click at [847, 654] on div "Menu items Add Sort Manage items Meat [PERSON_NAME] Samoon Meat Shawerma [DATE]…" at bounding box center [912, 513] width 402 height 749
click at [903, 642] on div "[DATE] 10:34 AM SU MO TU WE TH FR SA" at bounding box center [901, 675] width 173 height 66
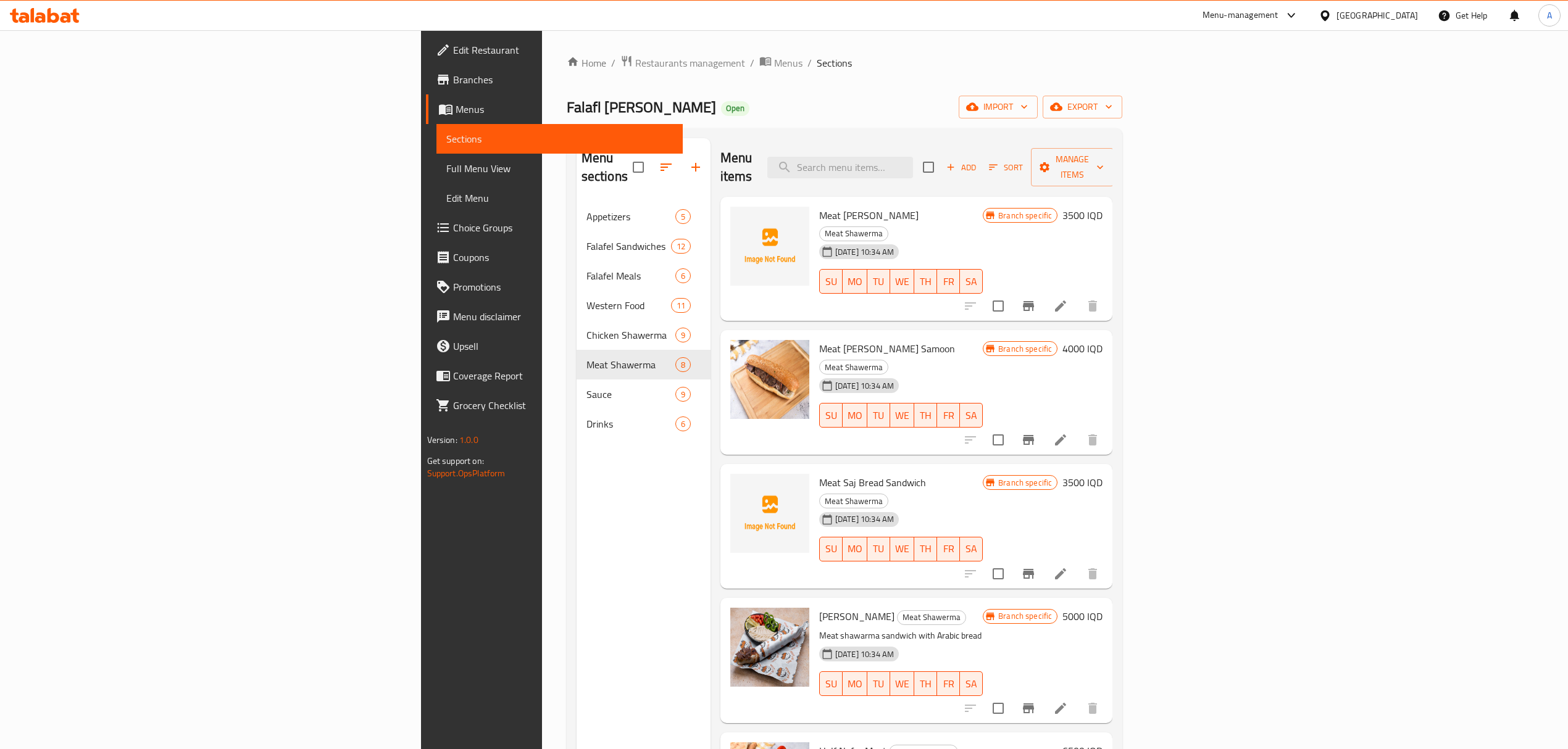
click at [576, 197] on nav "Appetizers 5 Falafel Sandwiches 12 Falafel Meals 6 Western Food 11 Chicken Shaw…" at bounding box center [644, 320] width 134 height 247
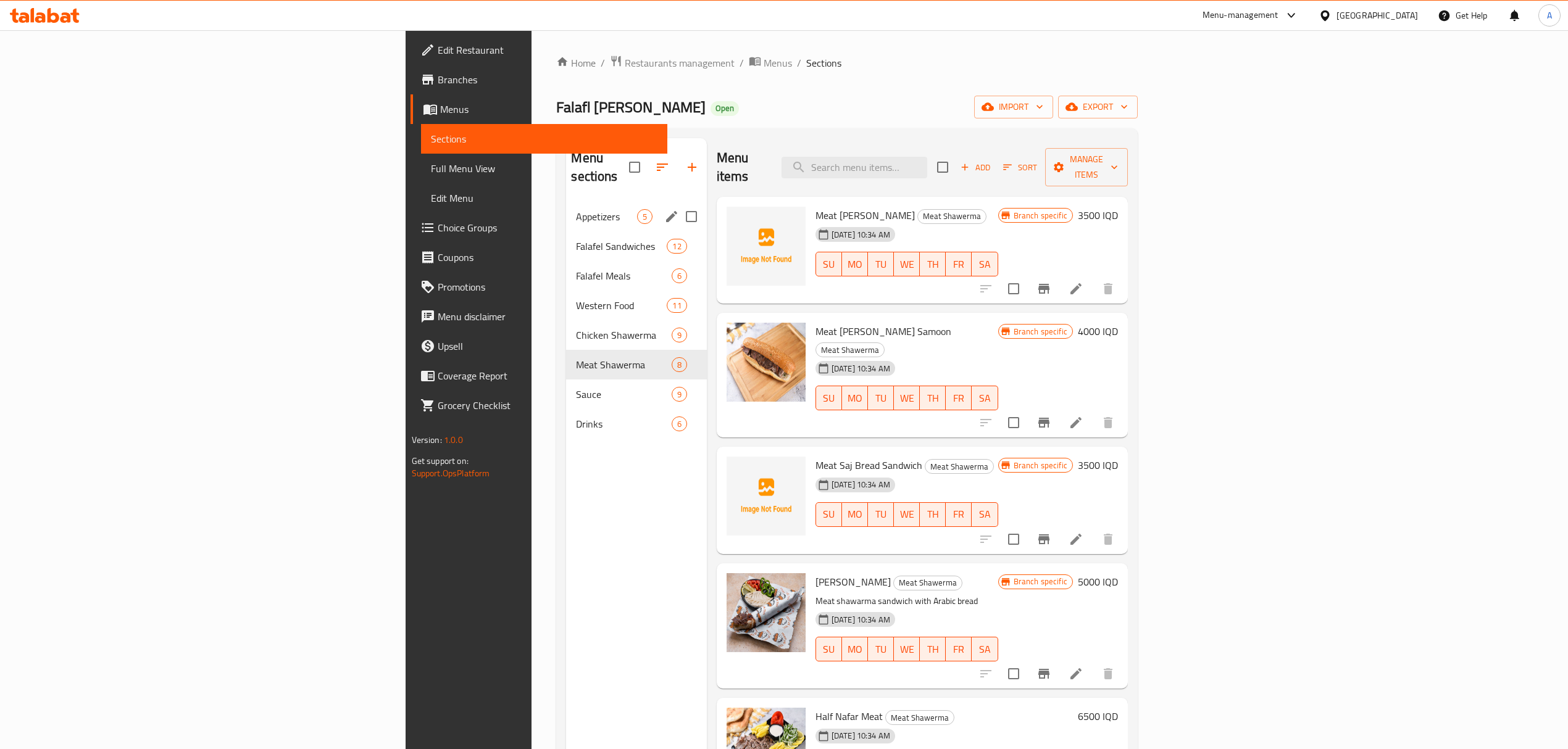
click at [566, 202] on div "Appetizers 5" at bounding box center [636, 217] width 140 height 29
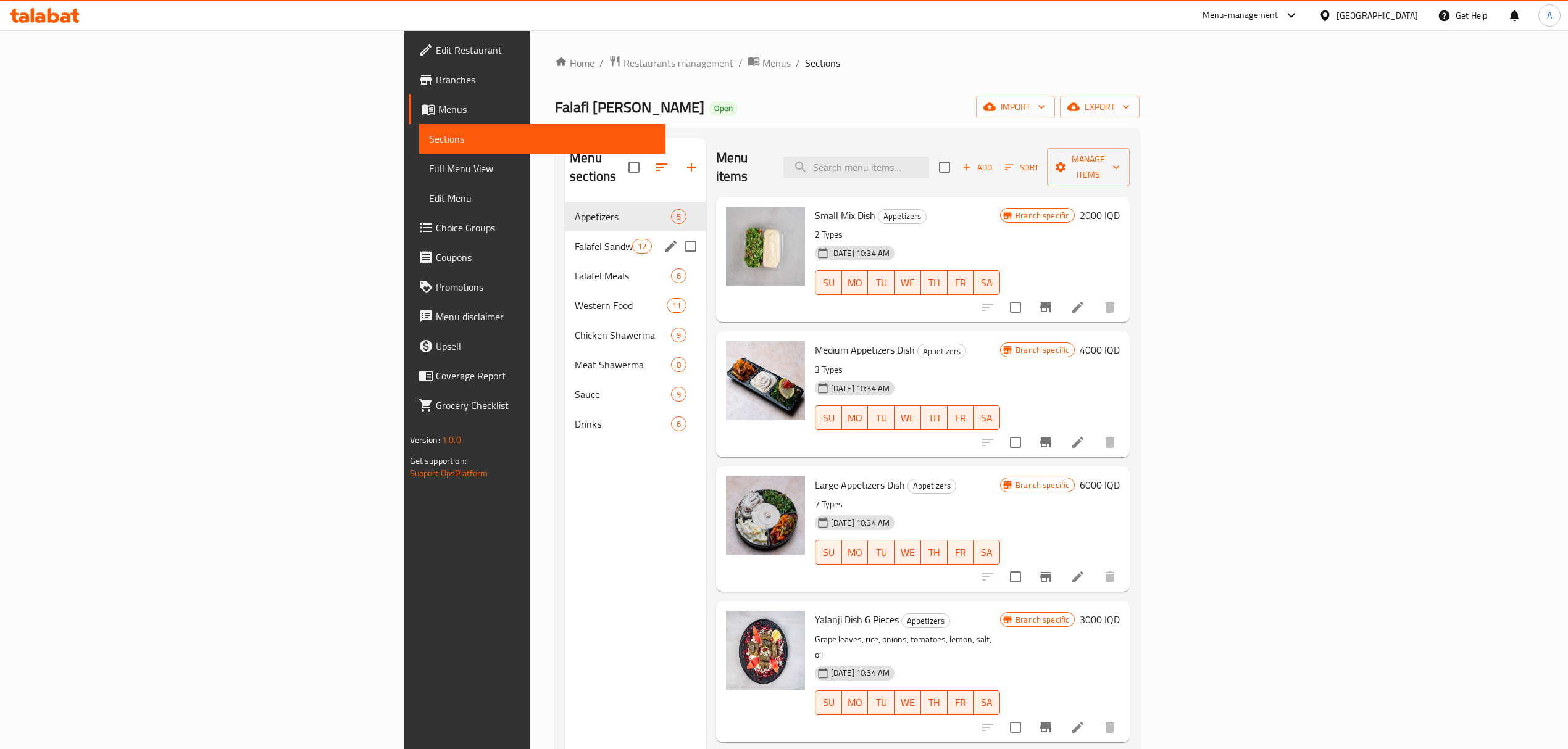
click at [574, 239] on span "Falafel Sandwiches" at bounding box center [603, 246] width 57 height 15
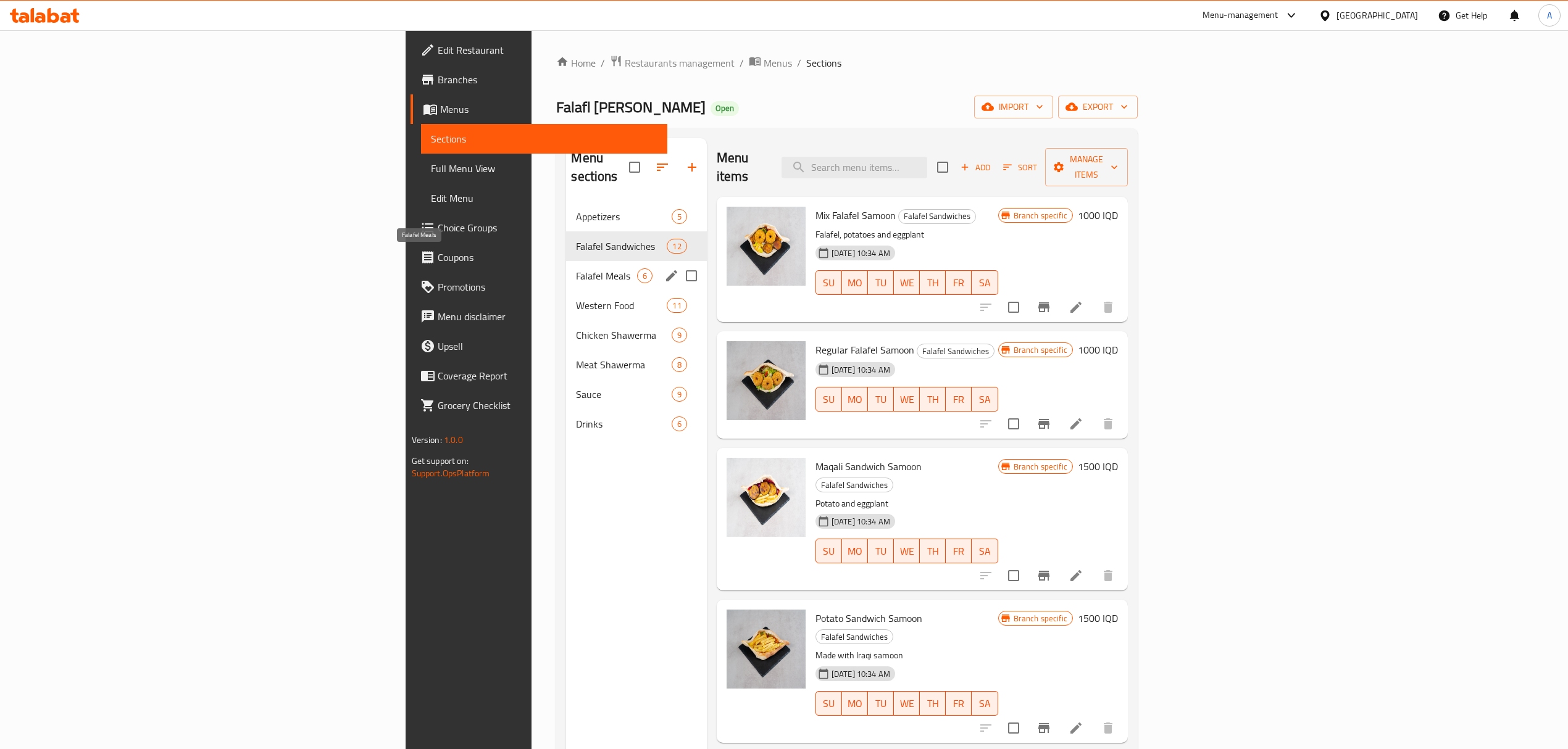
click at [576, 268] on span "Falafel Meals" at bounding box center [606, 275] width 61 height 15
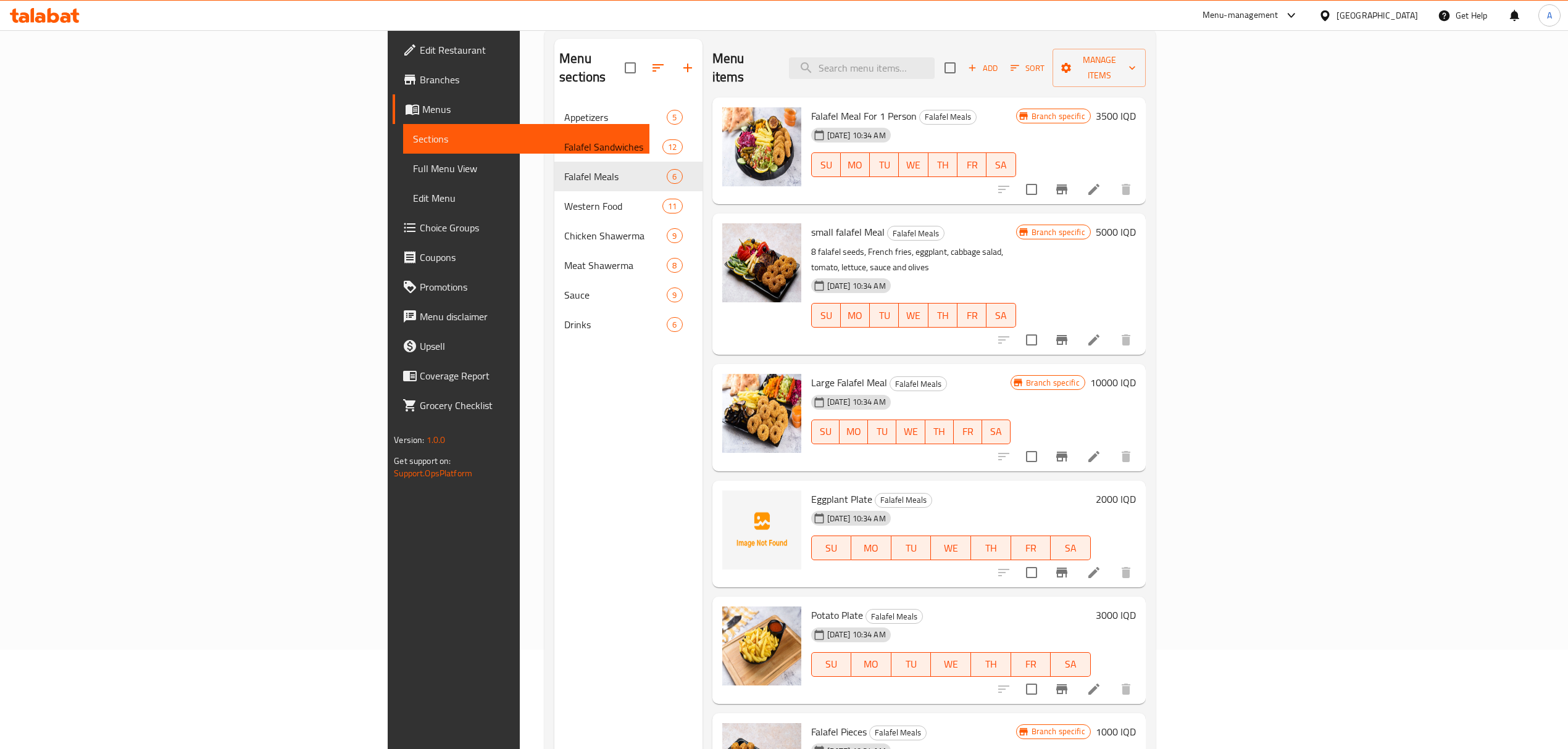
scroll to position [173, 0]
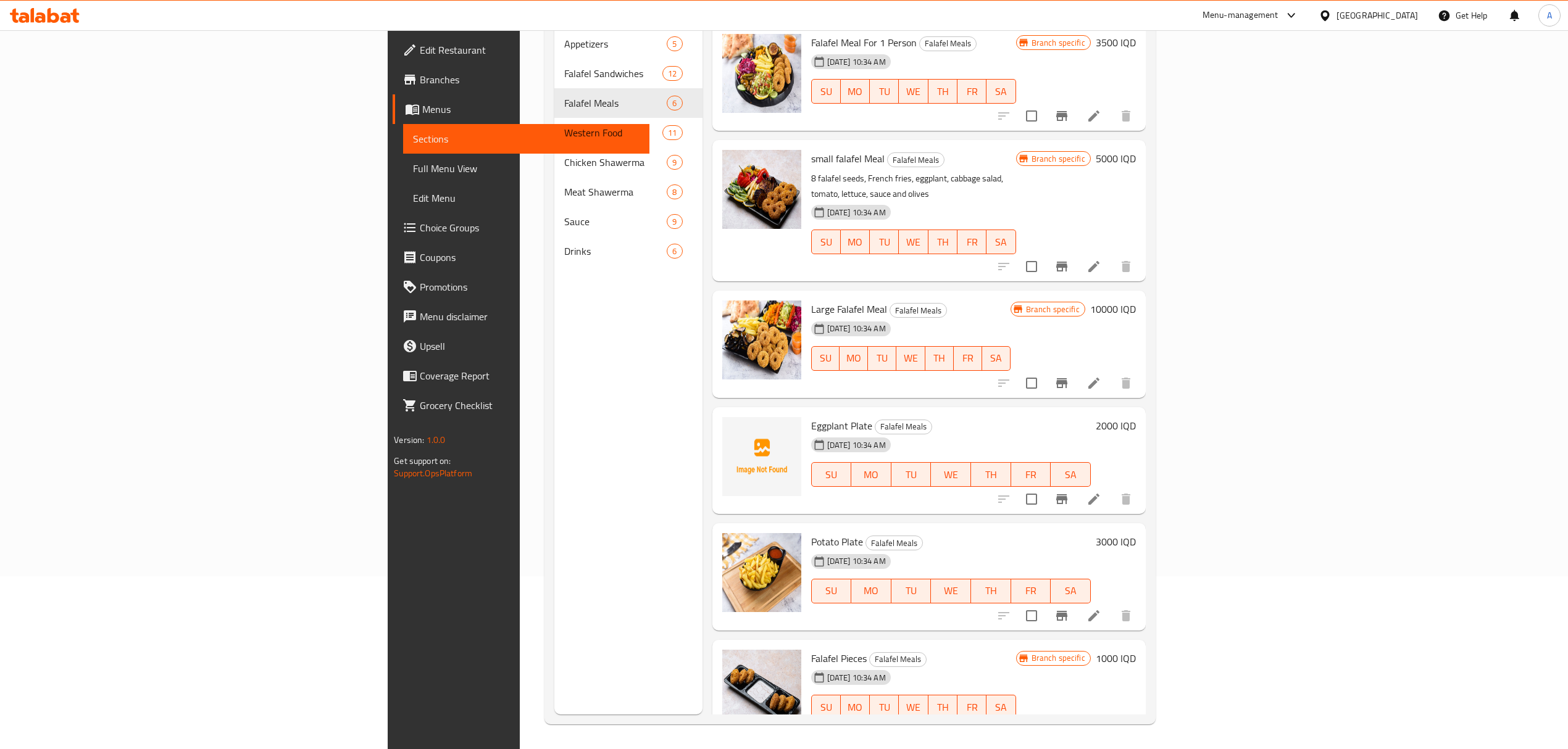
click at [811, 416] on span "Eggplant Plate" at bounding box center [841, 426] width 61 height 19
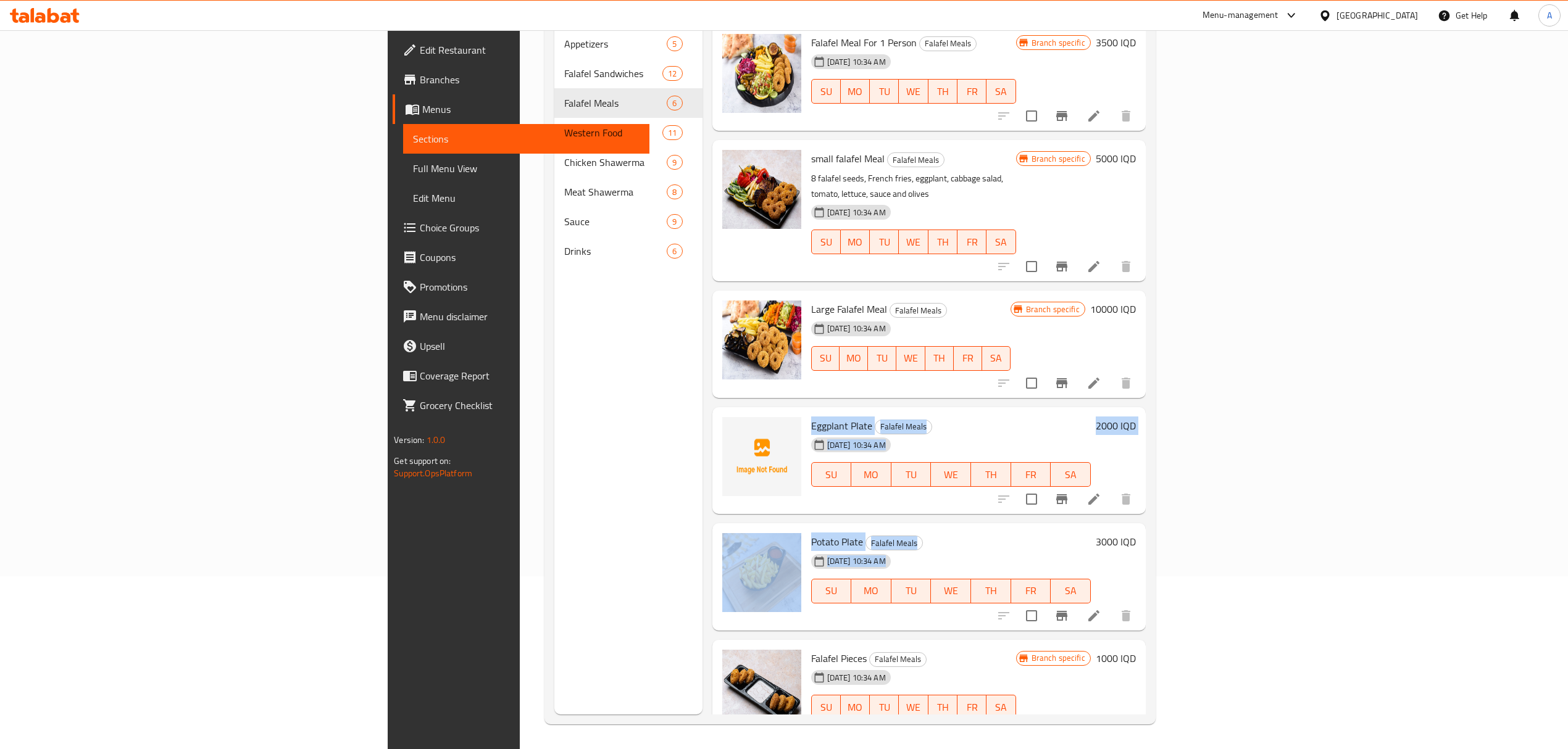
drag, startPoint x: 737, startPoint y: 388, endPoint x: 776, endPoint y: 534, distance: 151.1
click at [776, 61] on div "Falafel Meal For 1 Person Falafel Meals [DATE] 10:34 AM SU MO TU WE TH FR [PERS…" at bounding box center [929, 42] width 433 height 37
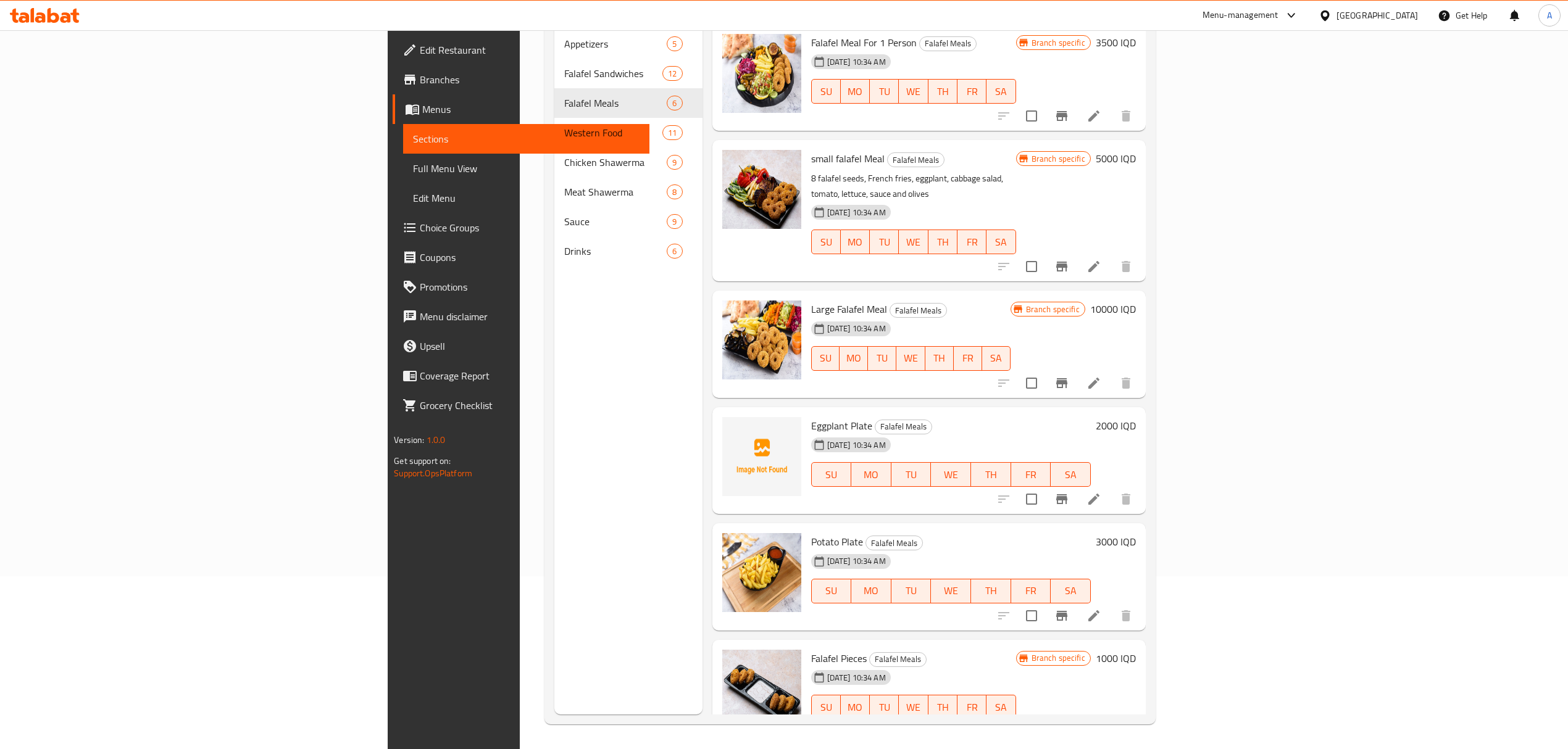
click at [569, 470] on div "Menu sections Appetizers 5 Falafel Sandwiches 12 Falafel Meals 6 Western Food 1…" at bounding box center [627, 340] width 147 height 749
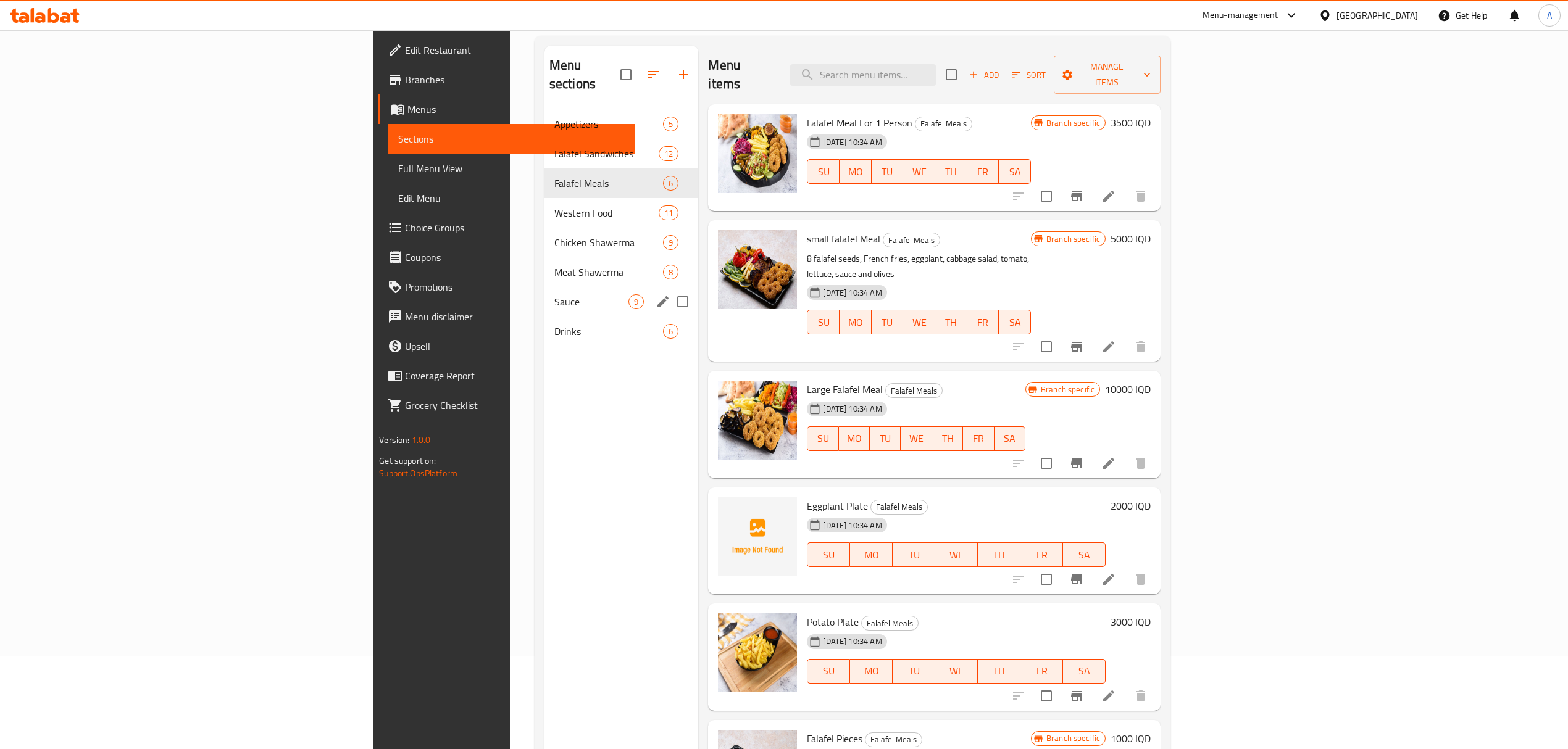
scroll to position [0, 0]
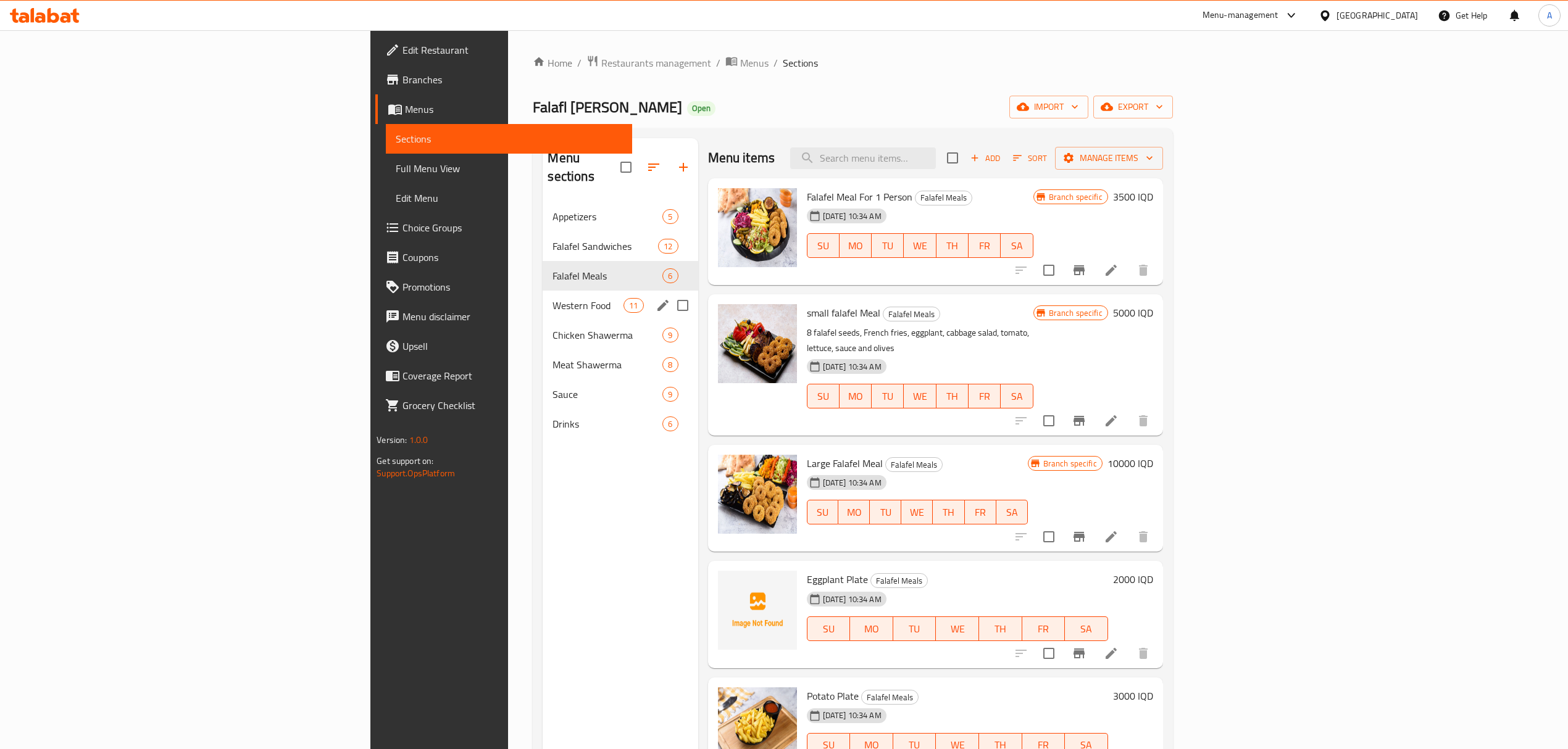
click at [553, 268] on span "Falafel Meals" at bounding box center [607, 275] width 110 height 15
click at [543, 291] on div "Western Food 11" at bounding box center [620, 305] width 155 height 29
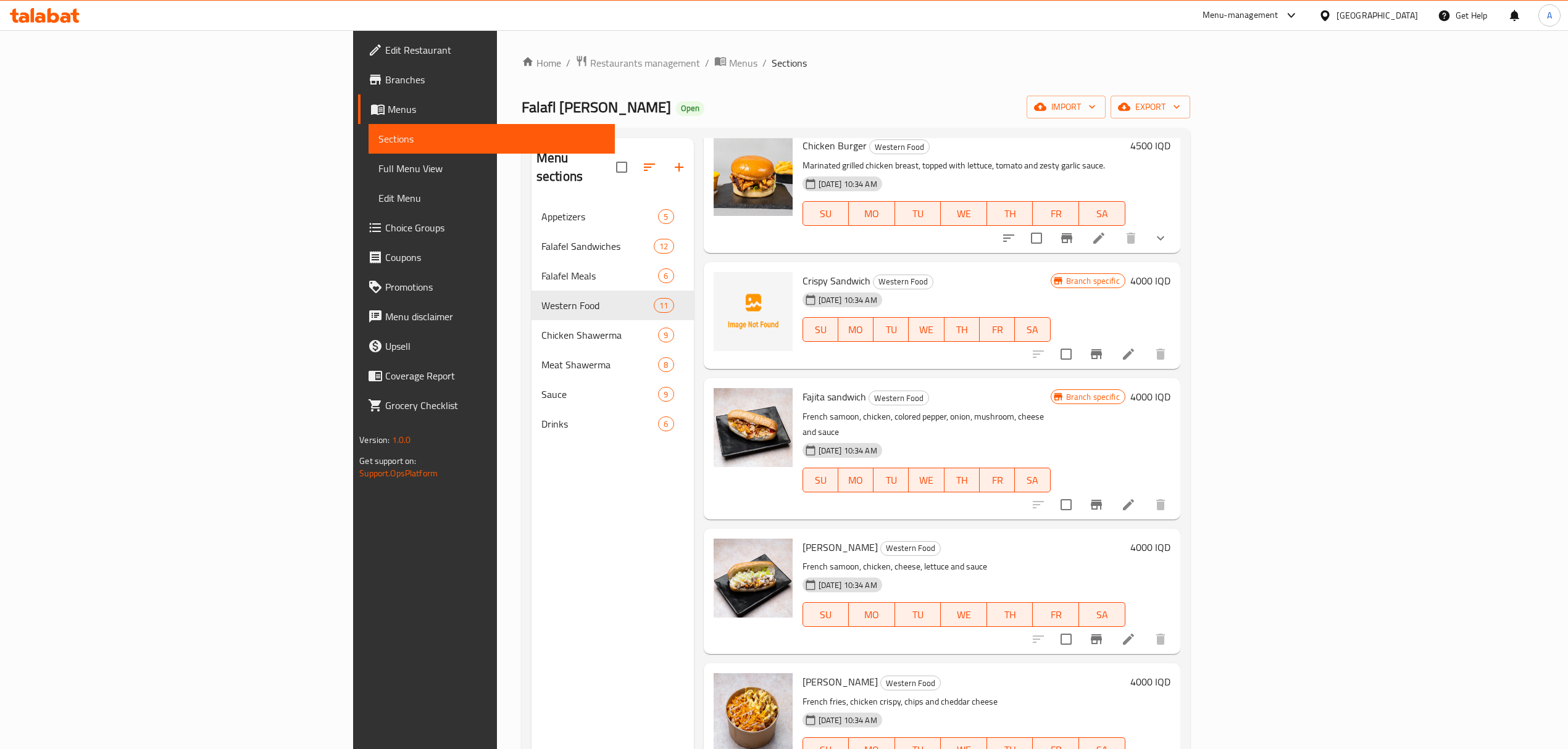
scroll to position [233, 0]
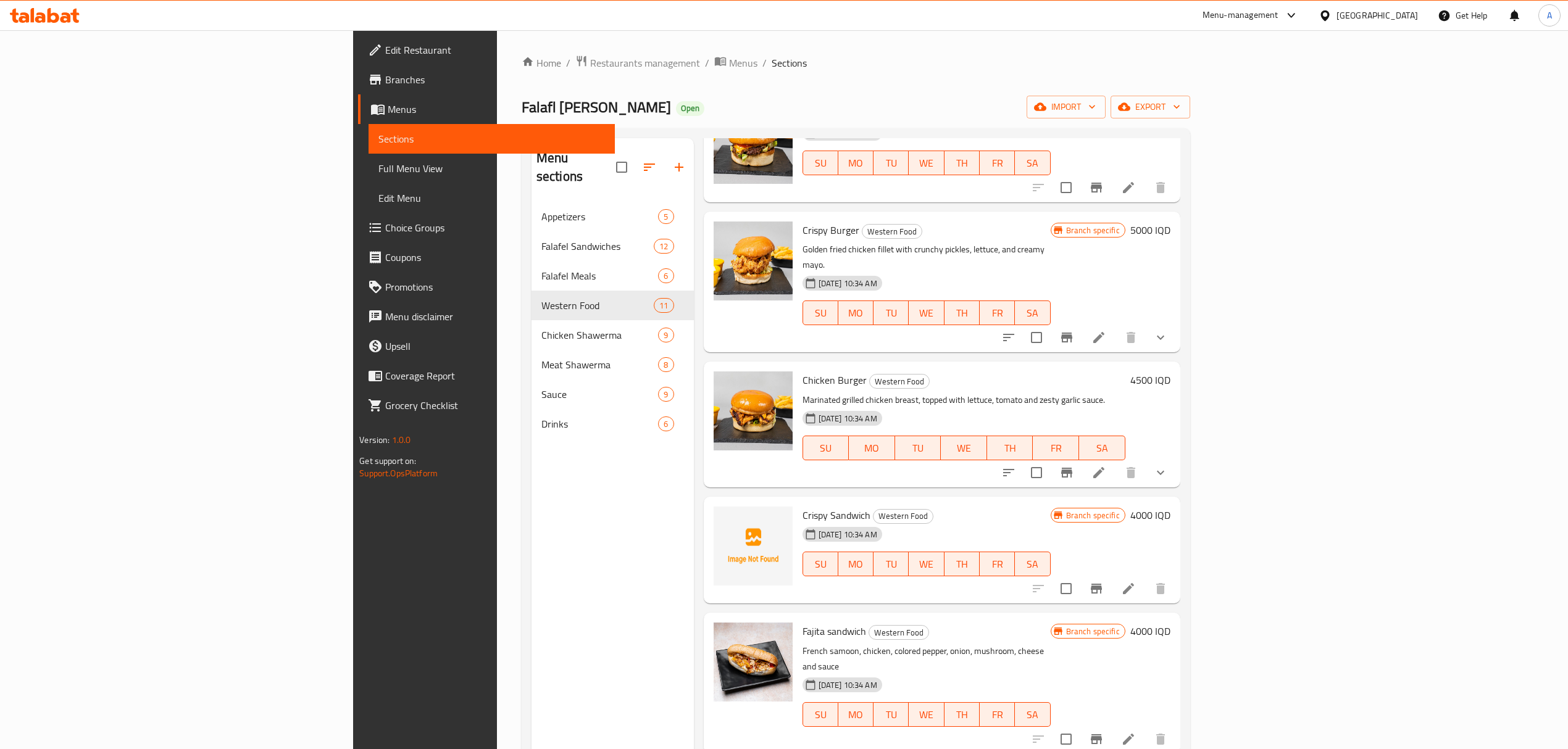
click at [797, 522] on div "[DATE] 10:34 AM" at bounding box center [829, 534] width 64 height 24
click at [802, 506] on span "Crispy Sandwich" at bounding box center [836, 515] width 68 height 19
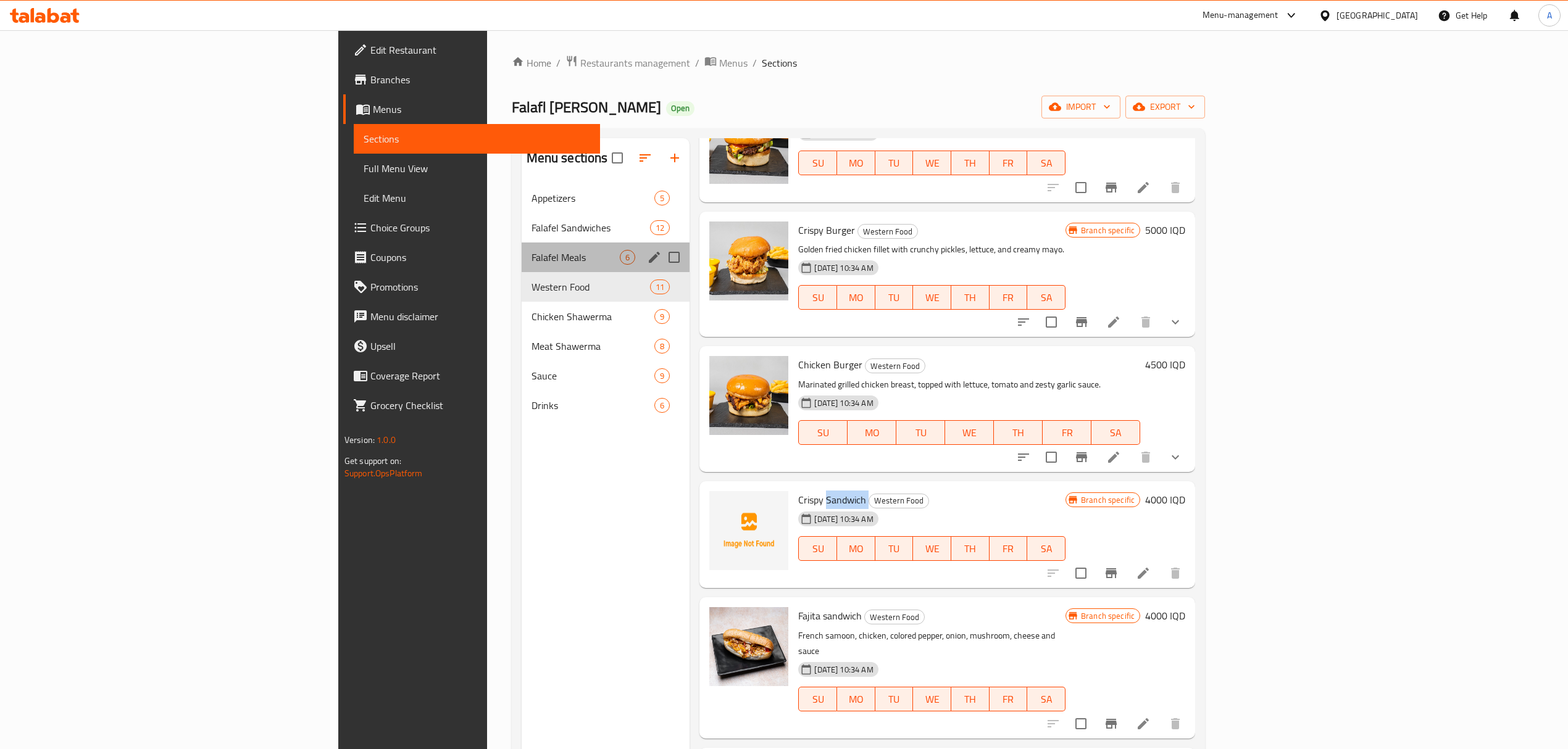
click at [522, 248] on div "Falafel Meals 6" at bounding box center [606, 257] width 168 height 29
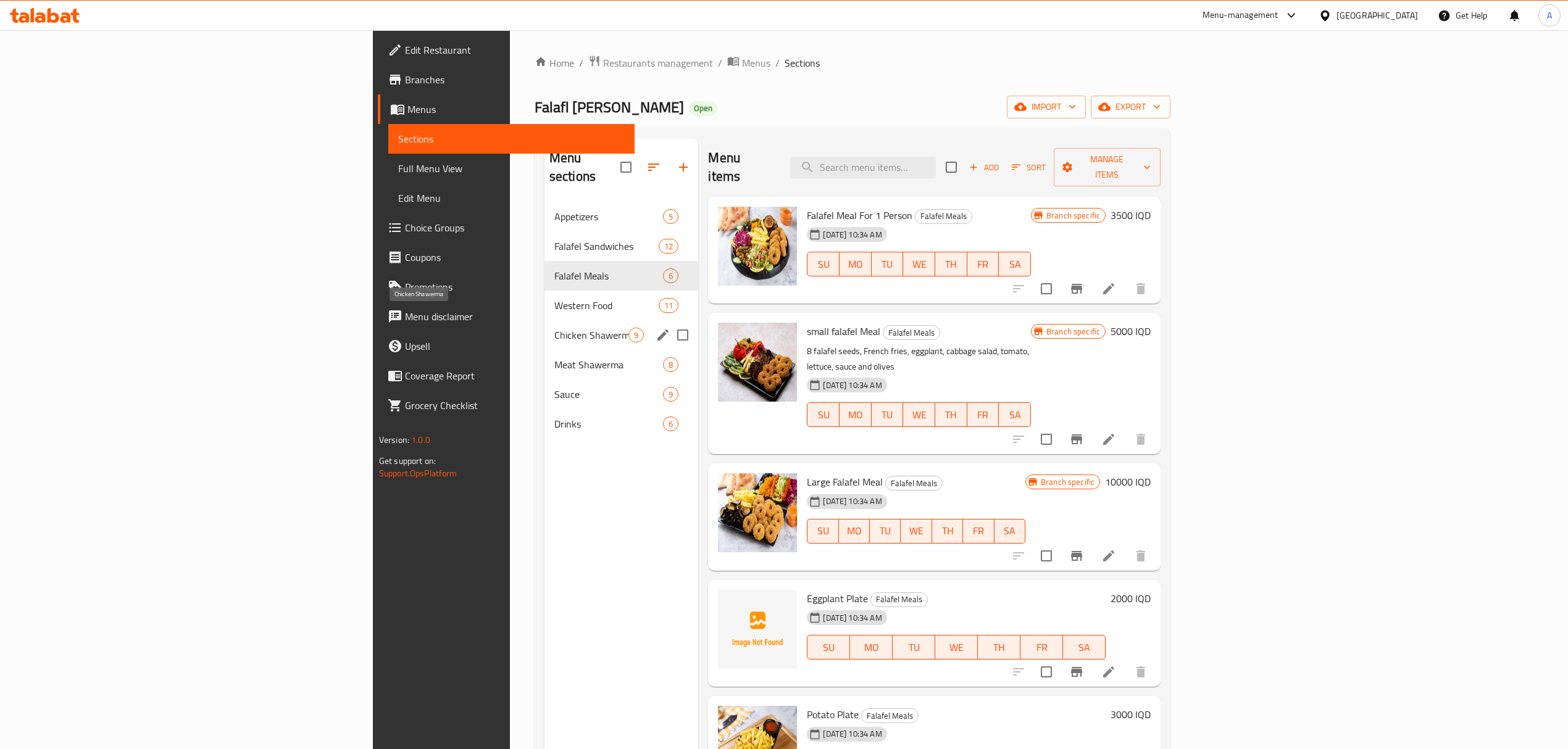
click at [554, 328] on span "Chicken Shawerma" at bounding box center [591, 335] width 74 height 15
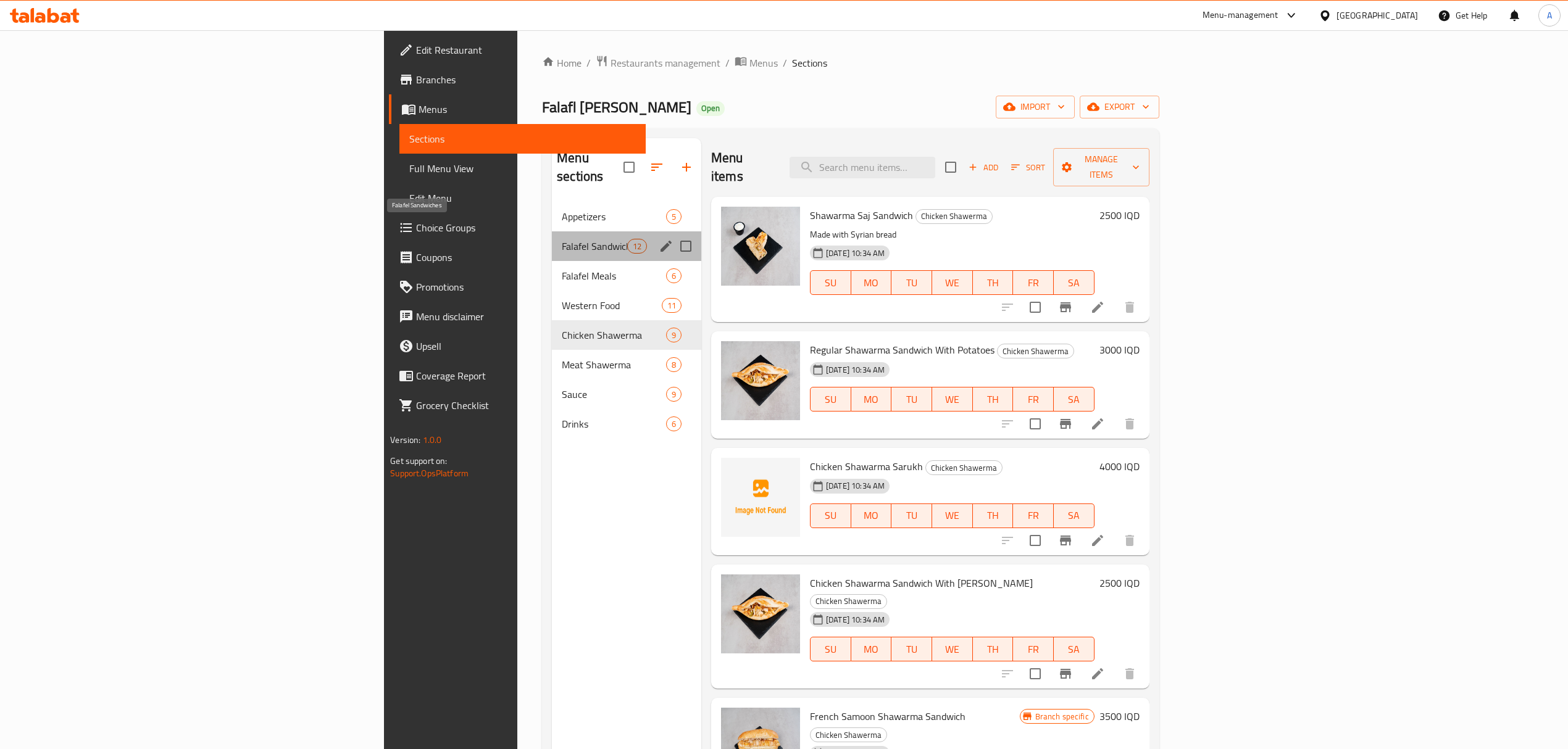
click at [562, 239] on span "Falafel Sandwiches" at bounding box center [595, 246] width 66 height 15
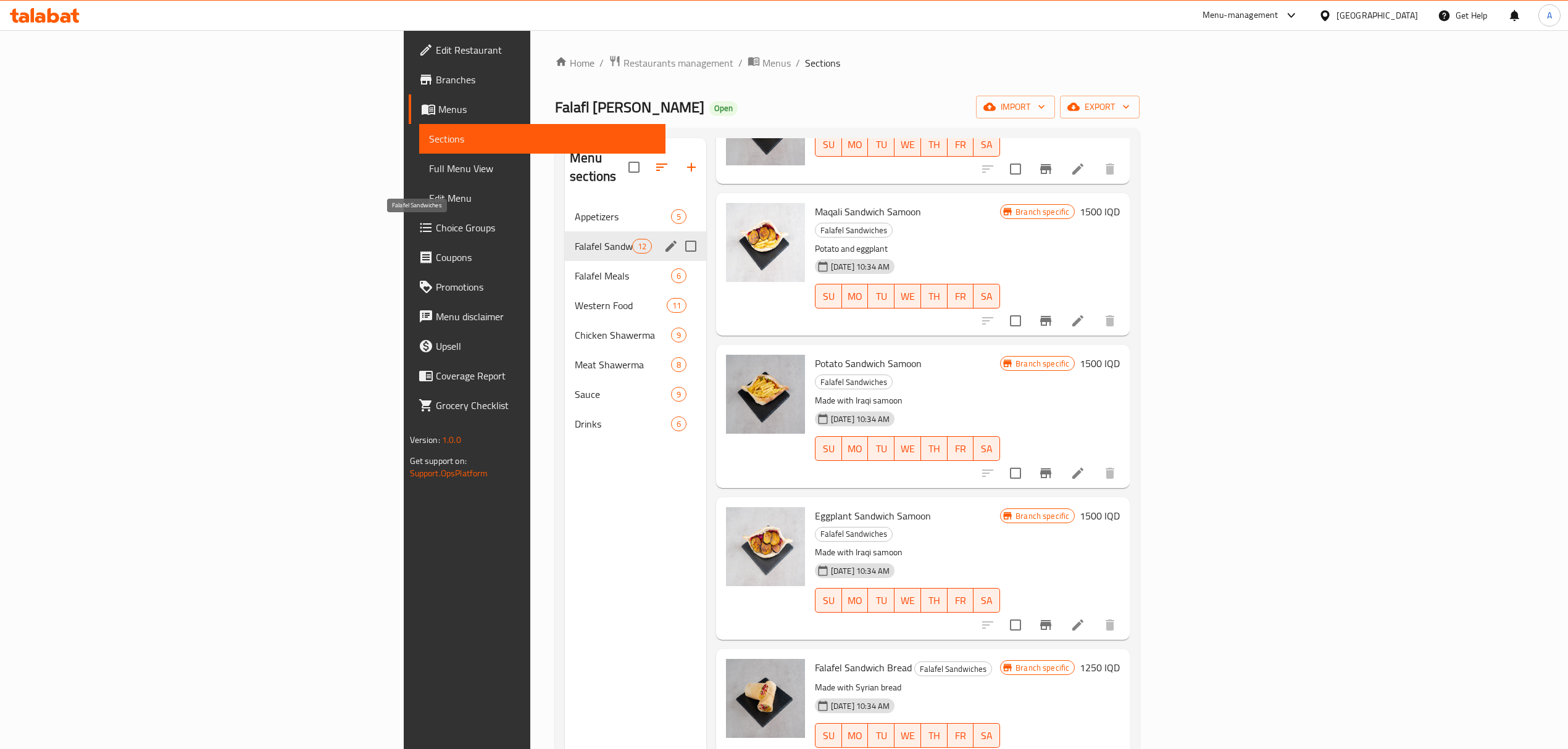
click at [574, 209] on span "Appetizers" at bounding box center [623, 216] width 96 height 15
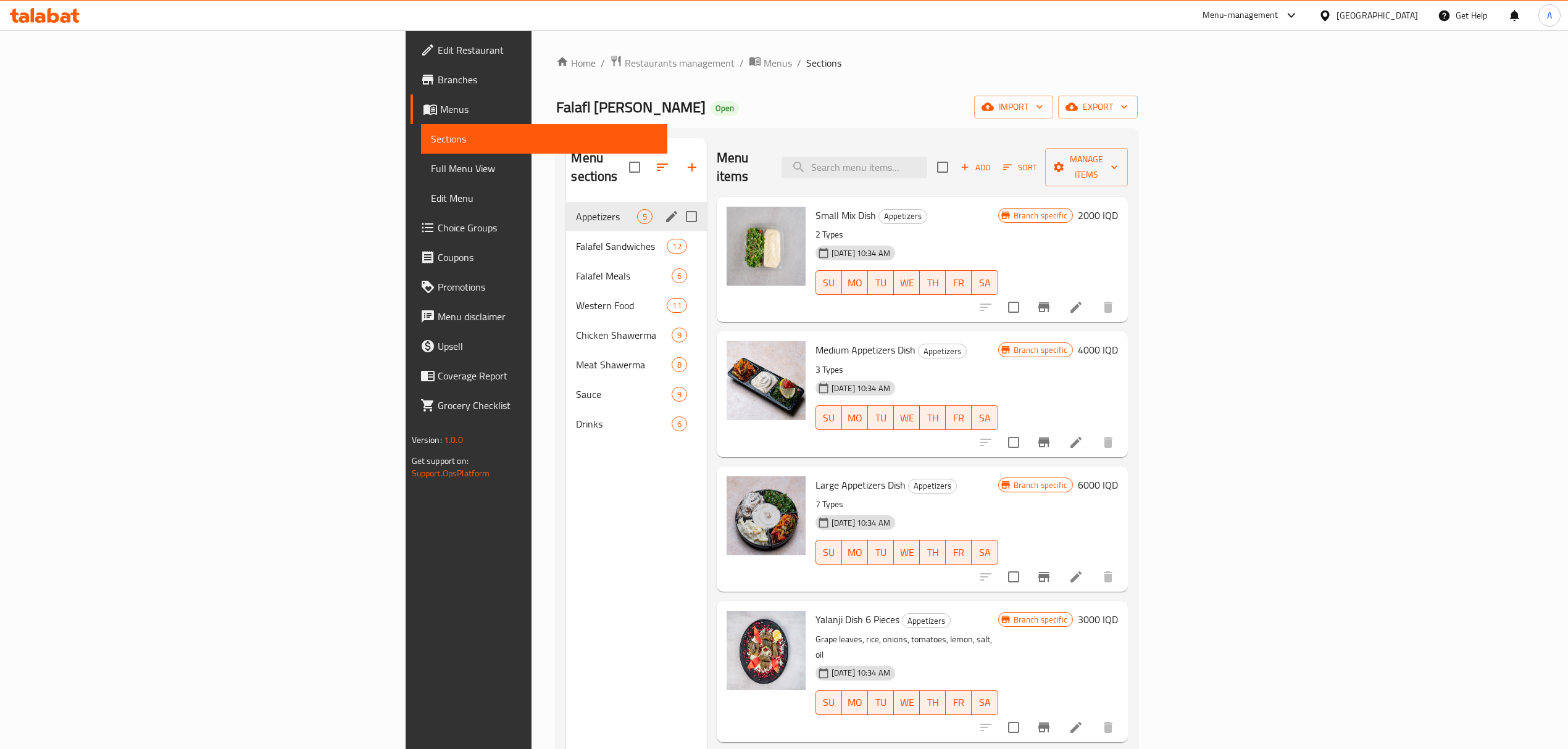
click at [566, 231] on div "Falafel Sandwiches 12" at bounding box center [636, 246] width 140 height 29
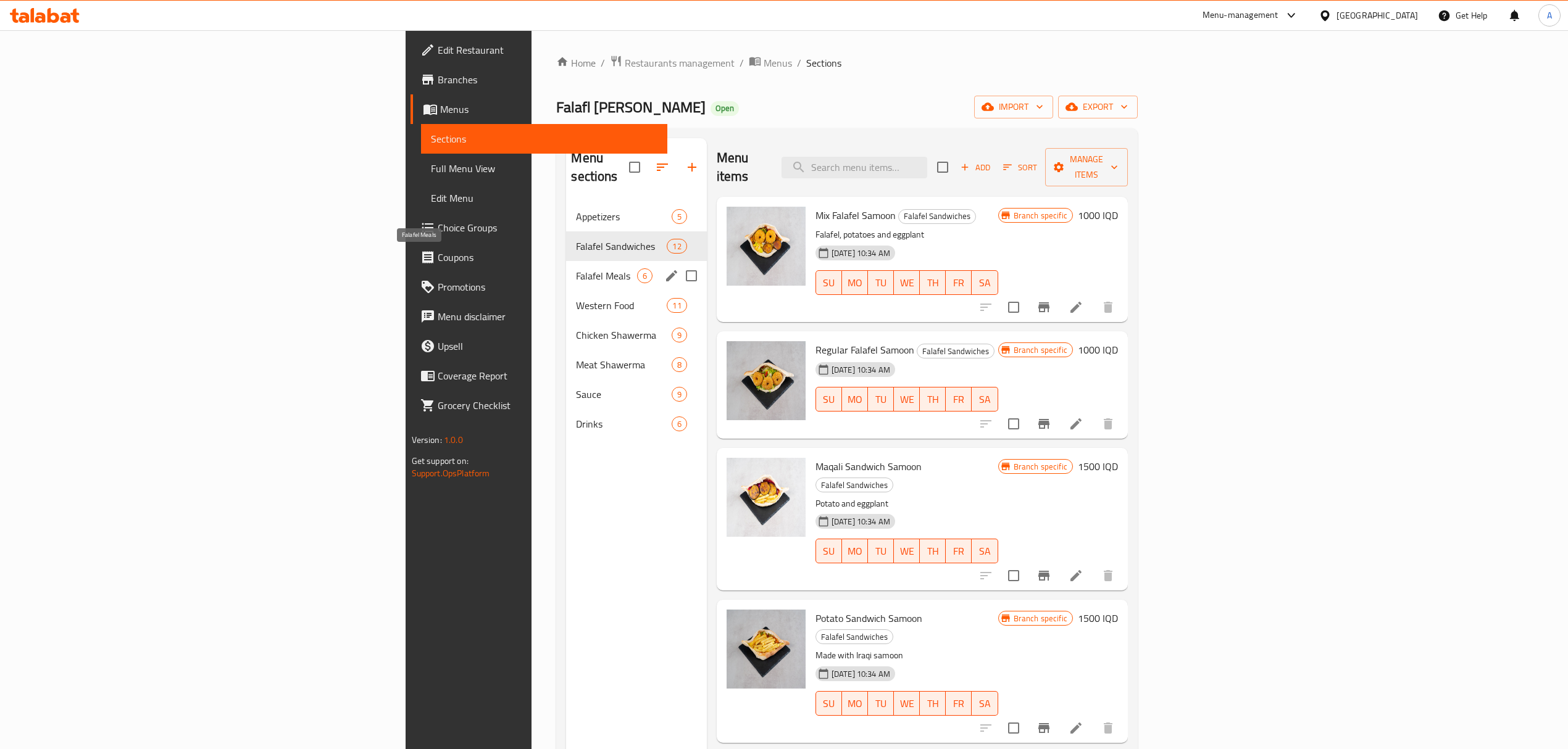
click at [576, 268] on span "Falafel Meals" at bounding box center [606, 275] width 61 height 15
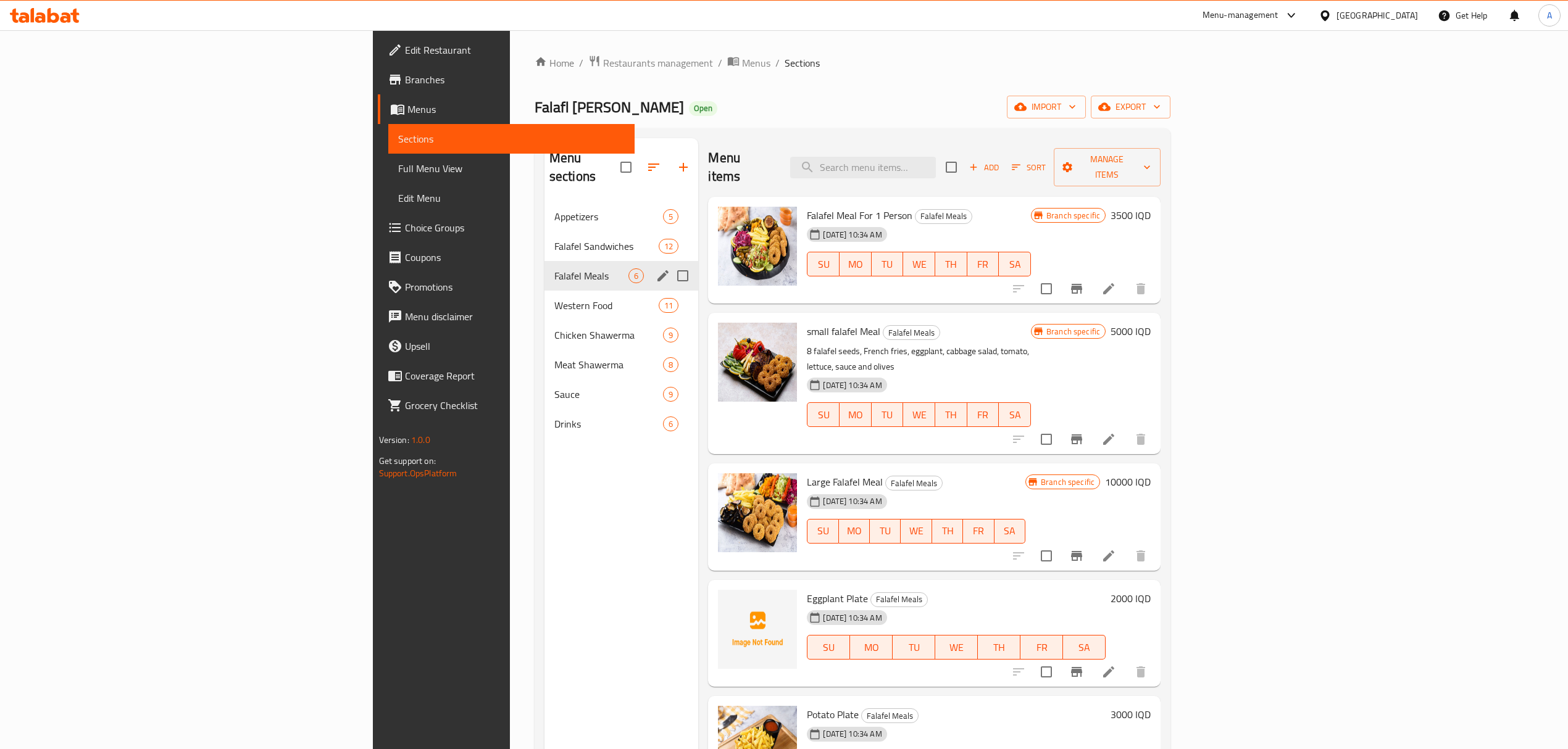
click at [544, 298] on div "Western Food 11" at bounding box center [621, 305] width 154 height 29
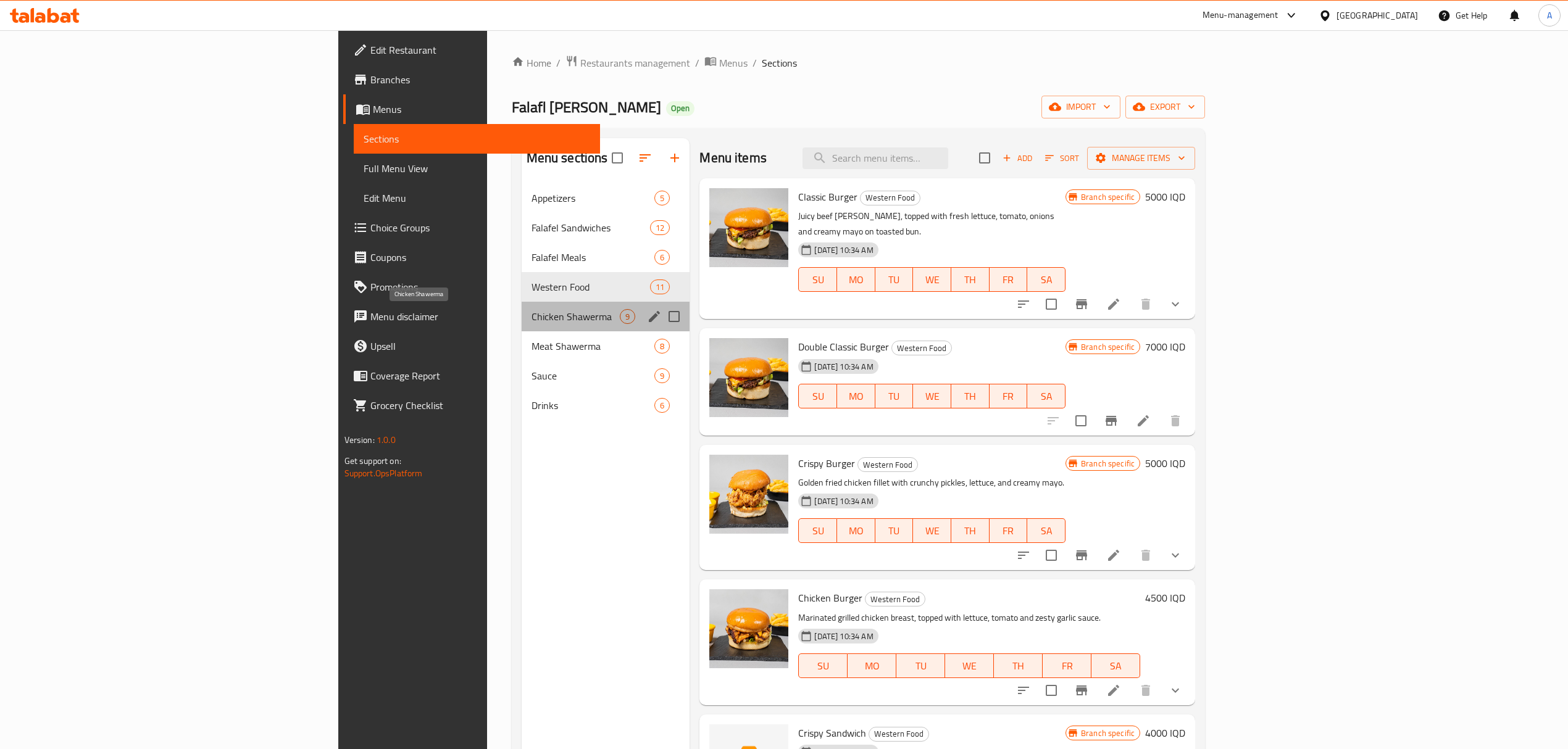
click at [532, 312] on span "Chicken Shawerma" at bounding box center [576, 317] width 89 height 15
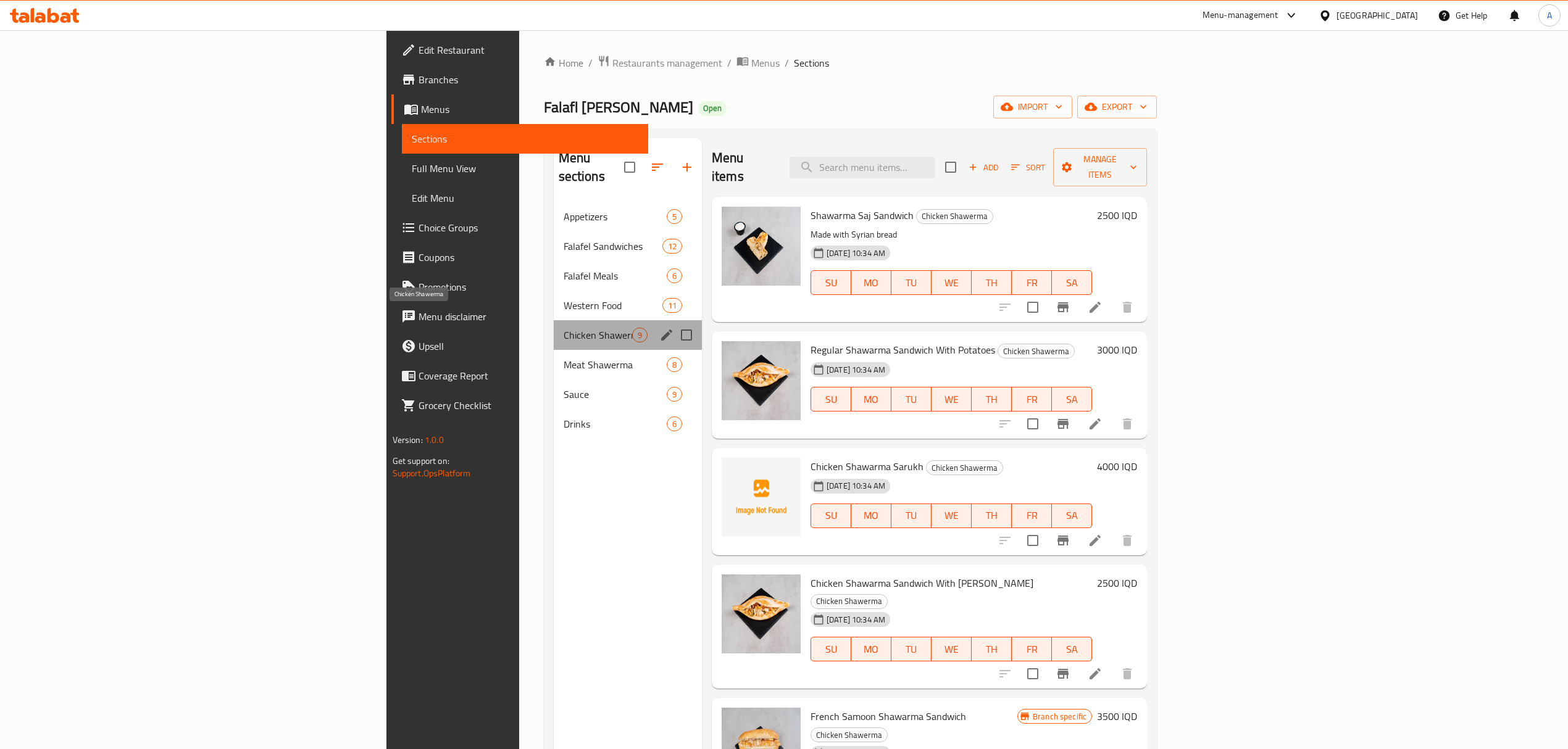
click at [564, 328] on span "Chicken Shawerma" at bounding box center [598, 335] width 68 height 15
click at [553, 327] on div "Chicken Shawerma 9" at bounding box center [627, 335] width 148 height 29
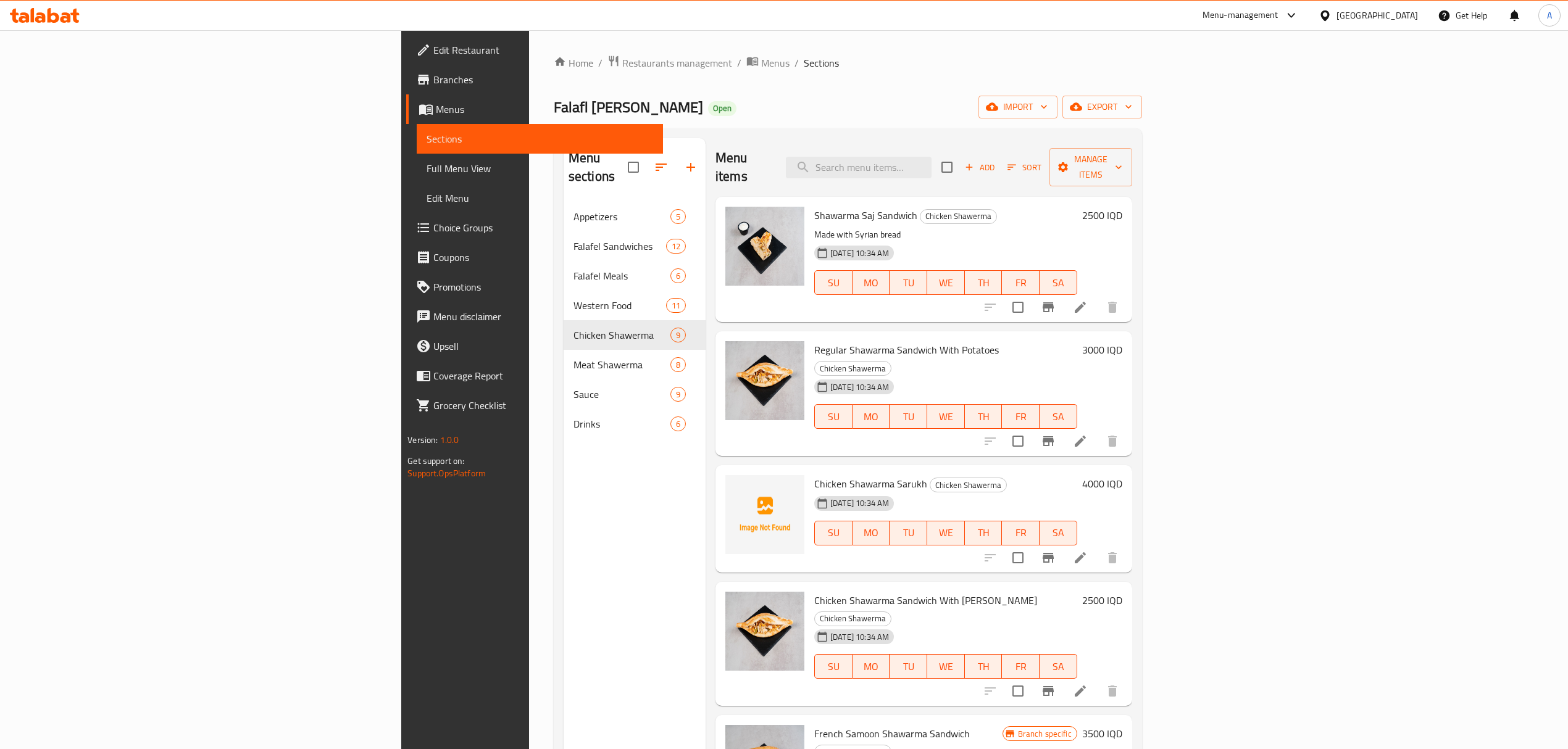
click at [814, 474] on span "Chicken Shawarma Sarukh" at bounding box center [871, 483] width 113 height 19
drag, startPoint x: 744, startPoint y: 453, endPoint x: 811, endPoint y: 484, distance: 73.8
click at [811, 484] on div "Chicken Shawarma Sarukh Chicken Shawerma [DATE] 10:34 AM SU MO TU WE TH FR SA" at bounding box center [945, 519] width 273 height 98
click at [957, 147] on div "Menu items Add Sort Manage items" at bounding box center [924, 168] width 416 height 59
